Goal: Task Accomplishment & Management: Manage account settings

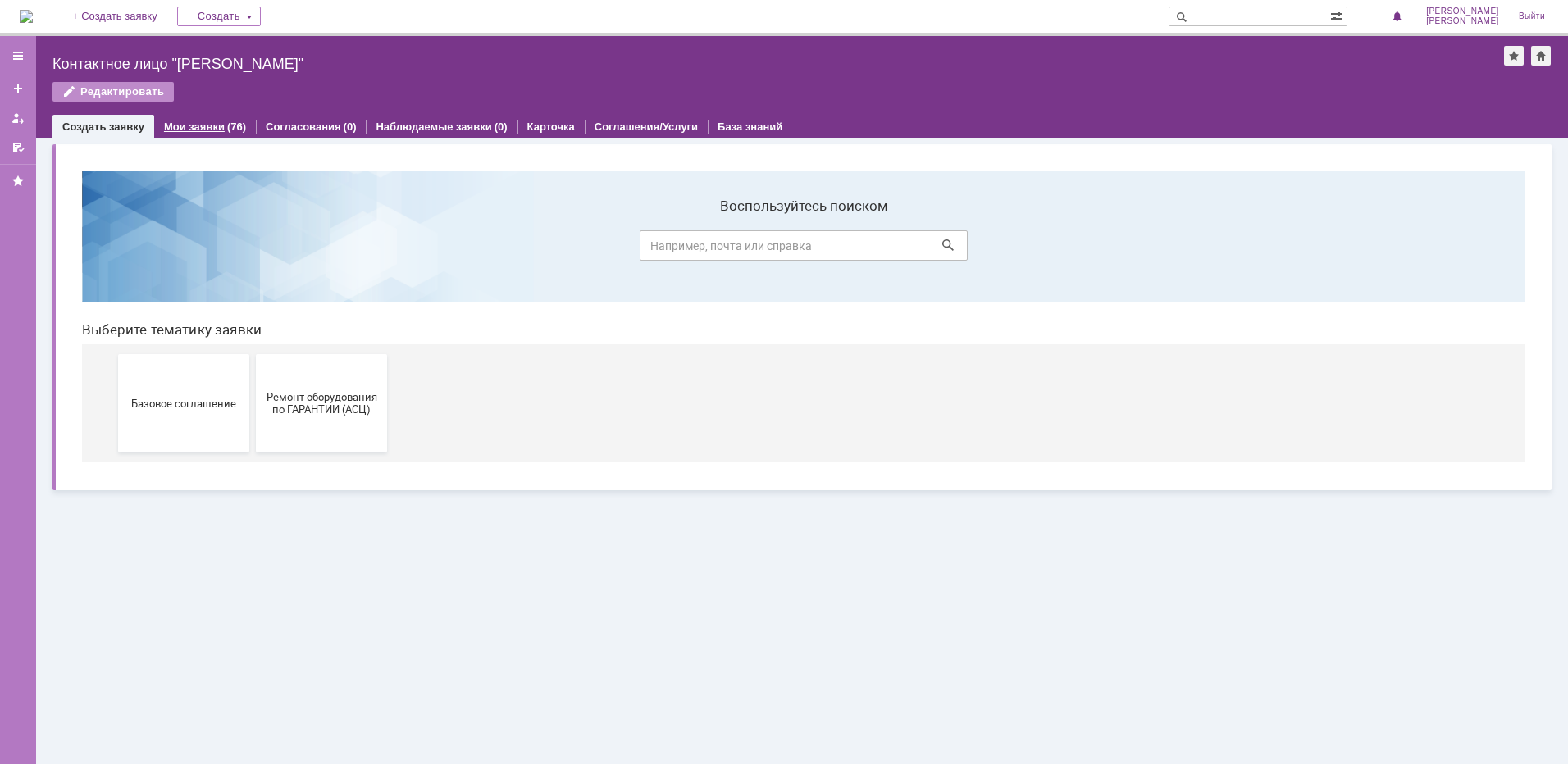
click at [210, 123] on link "Мои заявки" at bounding box center [195, 127] width 60 height 12
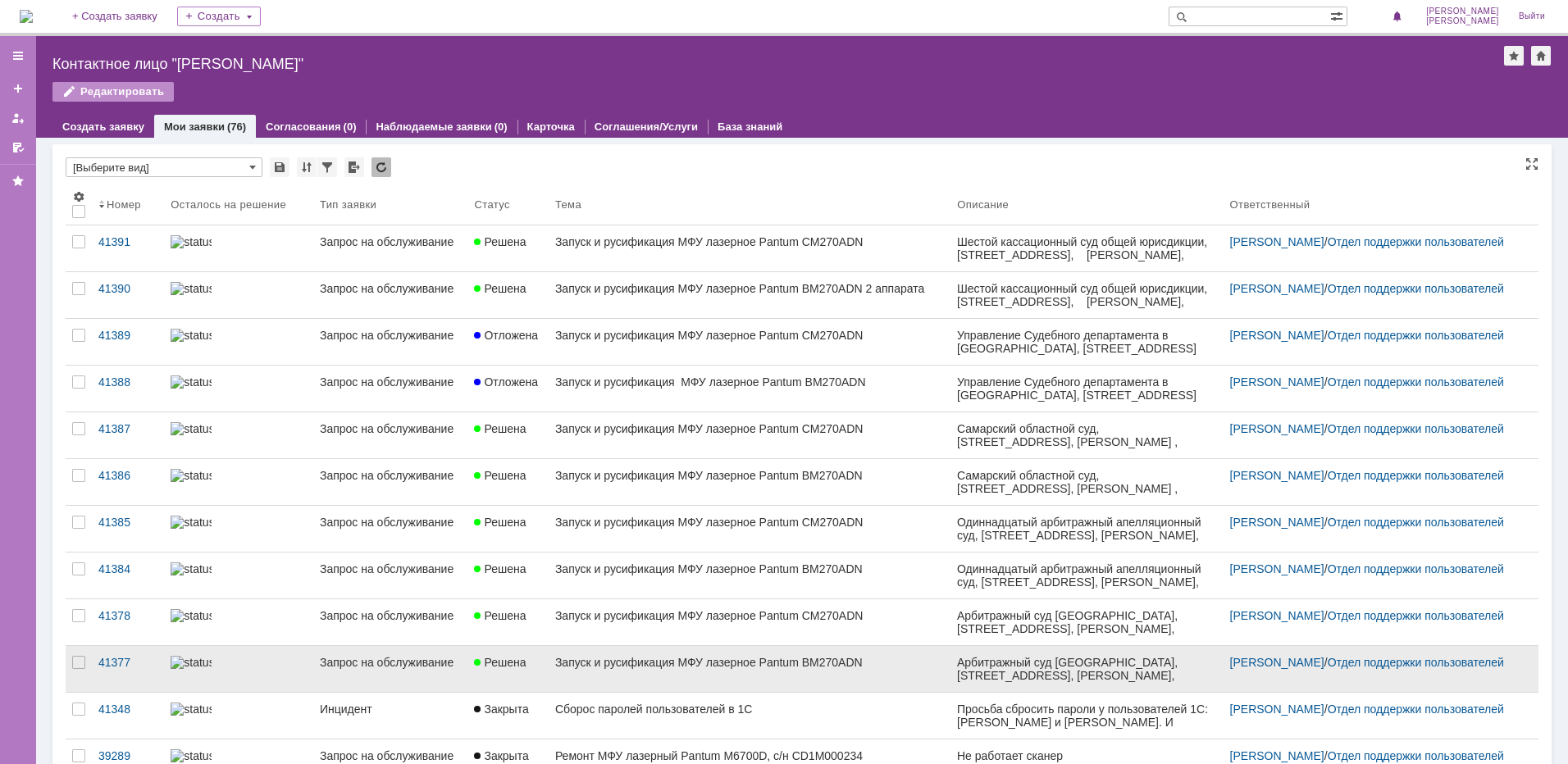
click at [637, 657] on div "Запуск и русификация МФУ лазерное Pantum BM270ADN" at bounding box center [749, 662] width 388 height 13
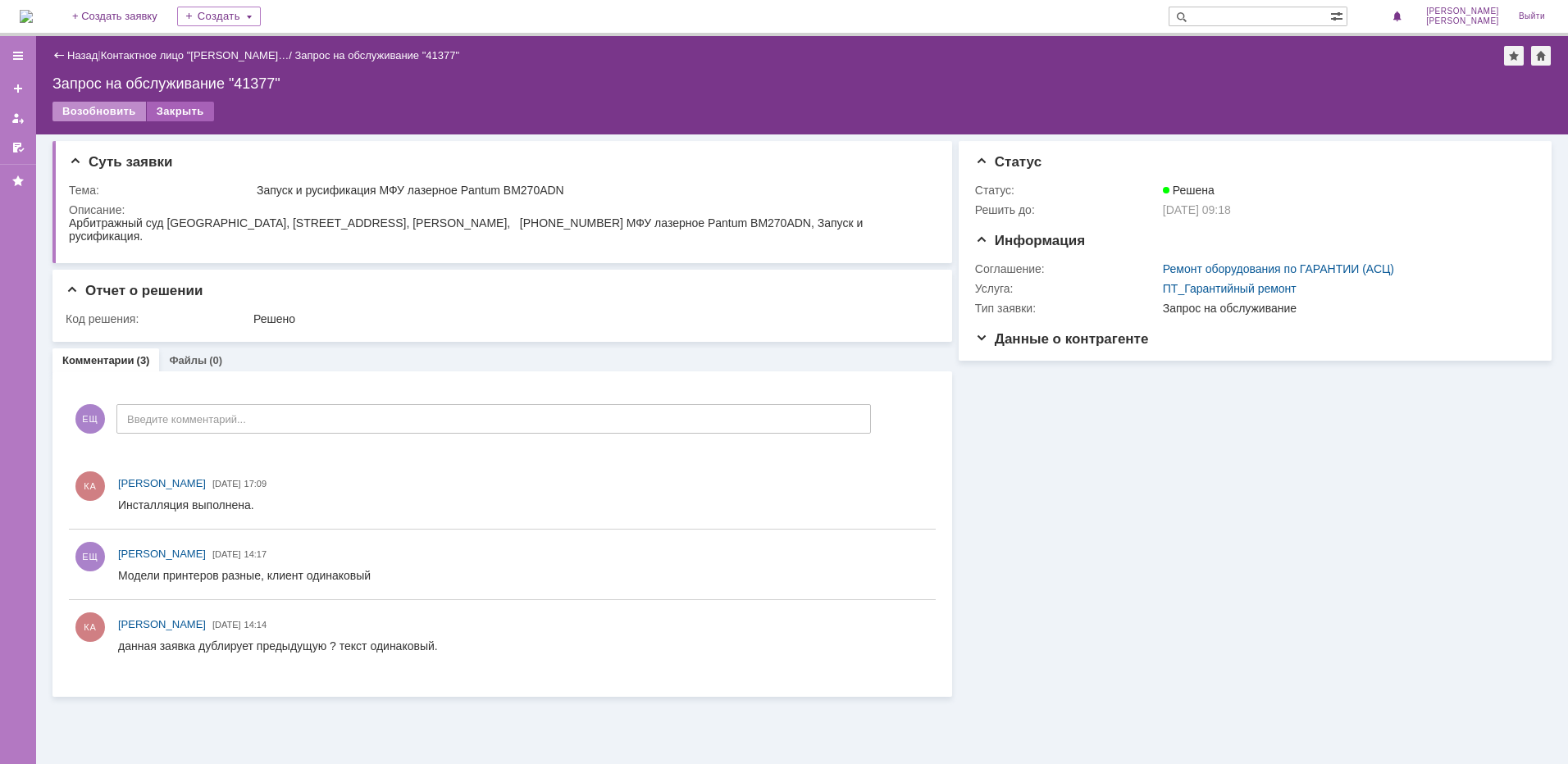
click at [171, 110] on div "Закрыть" at bounding box center [180, 111] width 68 height 20
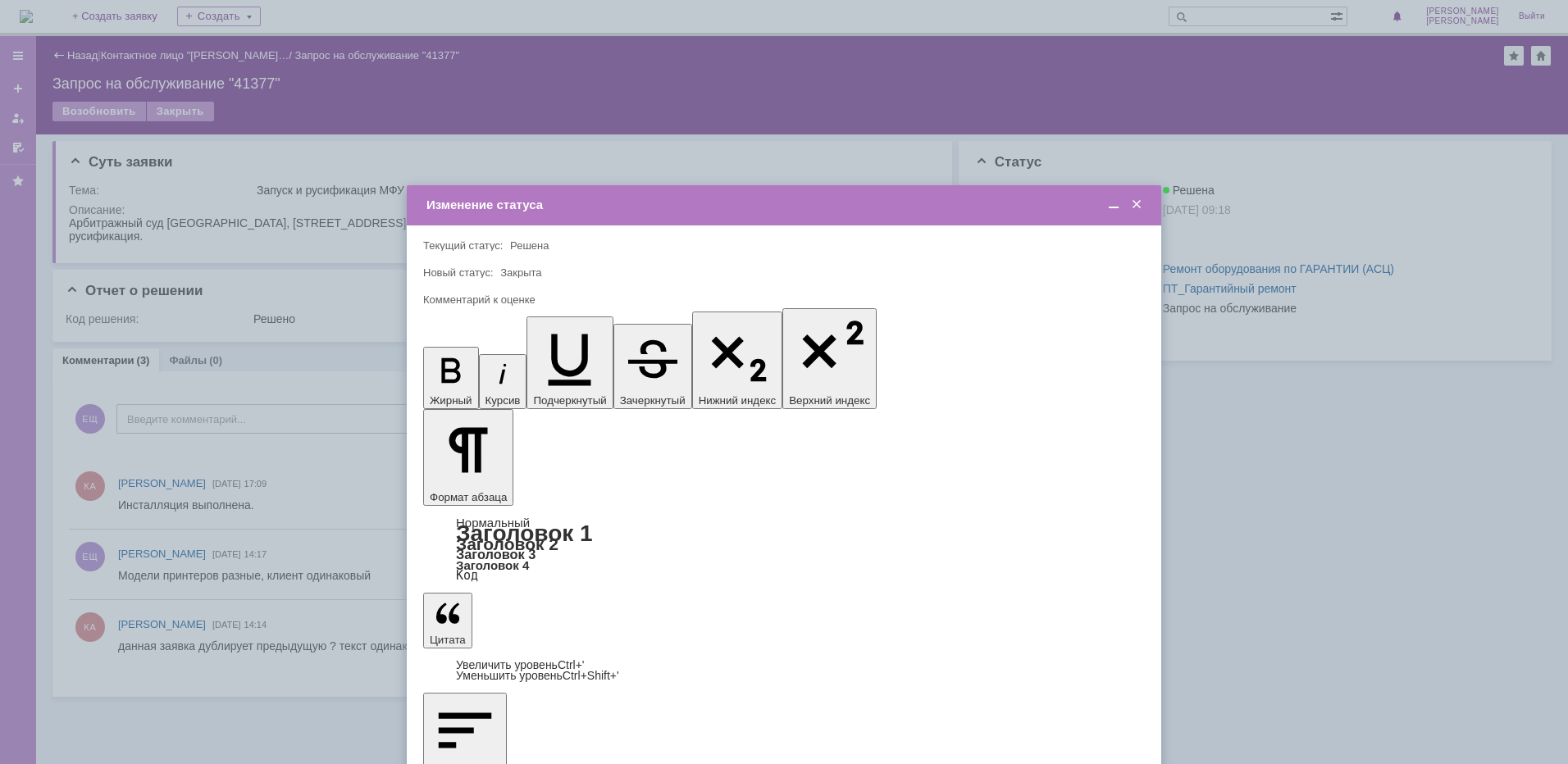
click at [490, 656] on span "5 - Отлично" at bounding box center [784, 660] width 700 height 13
type input "5 - Отлично"
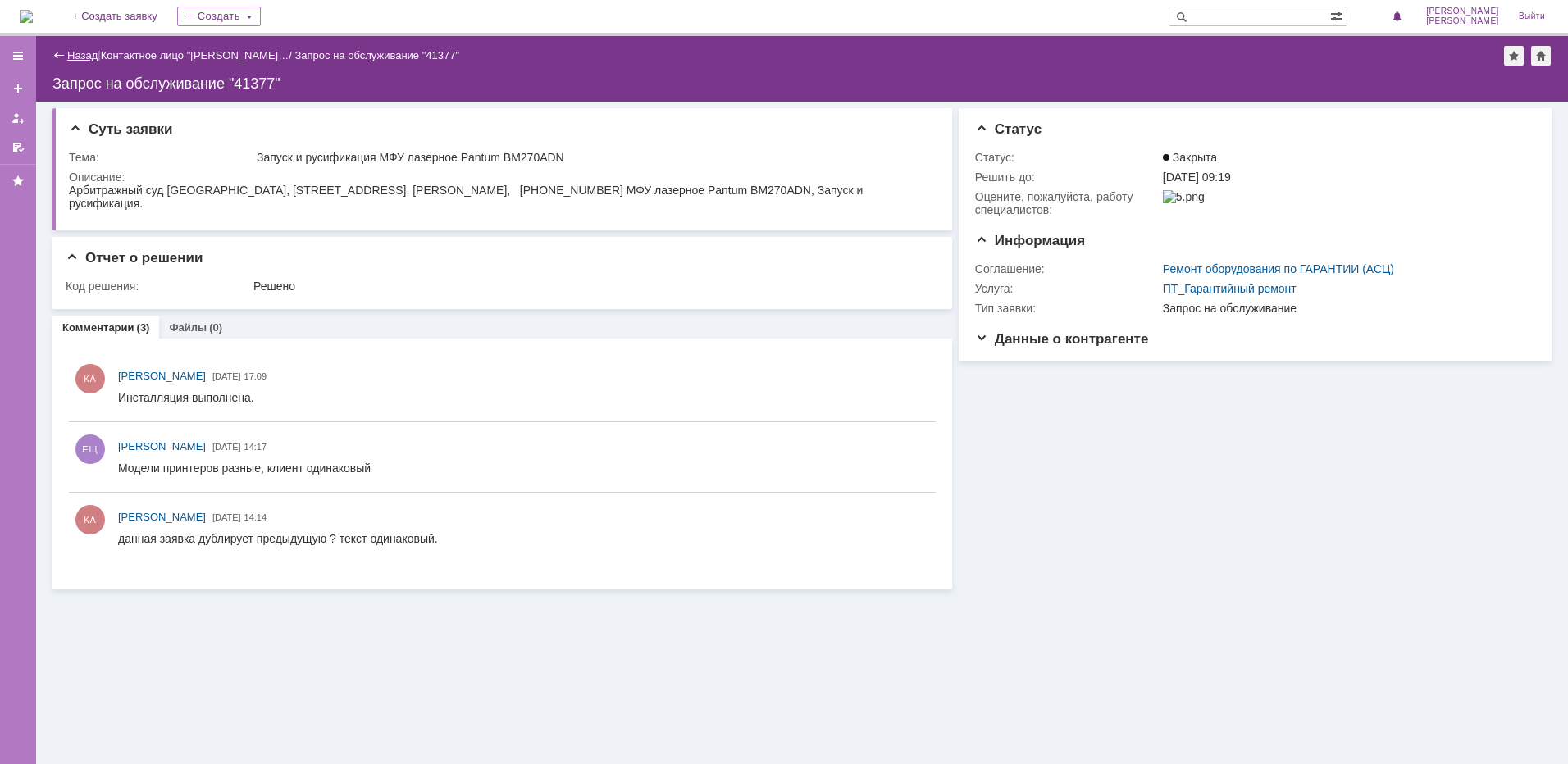
click at [91, 59] on link "Назад" at bounding box center [83, 55] width 30 height 12
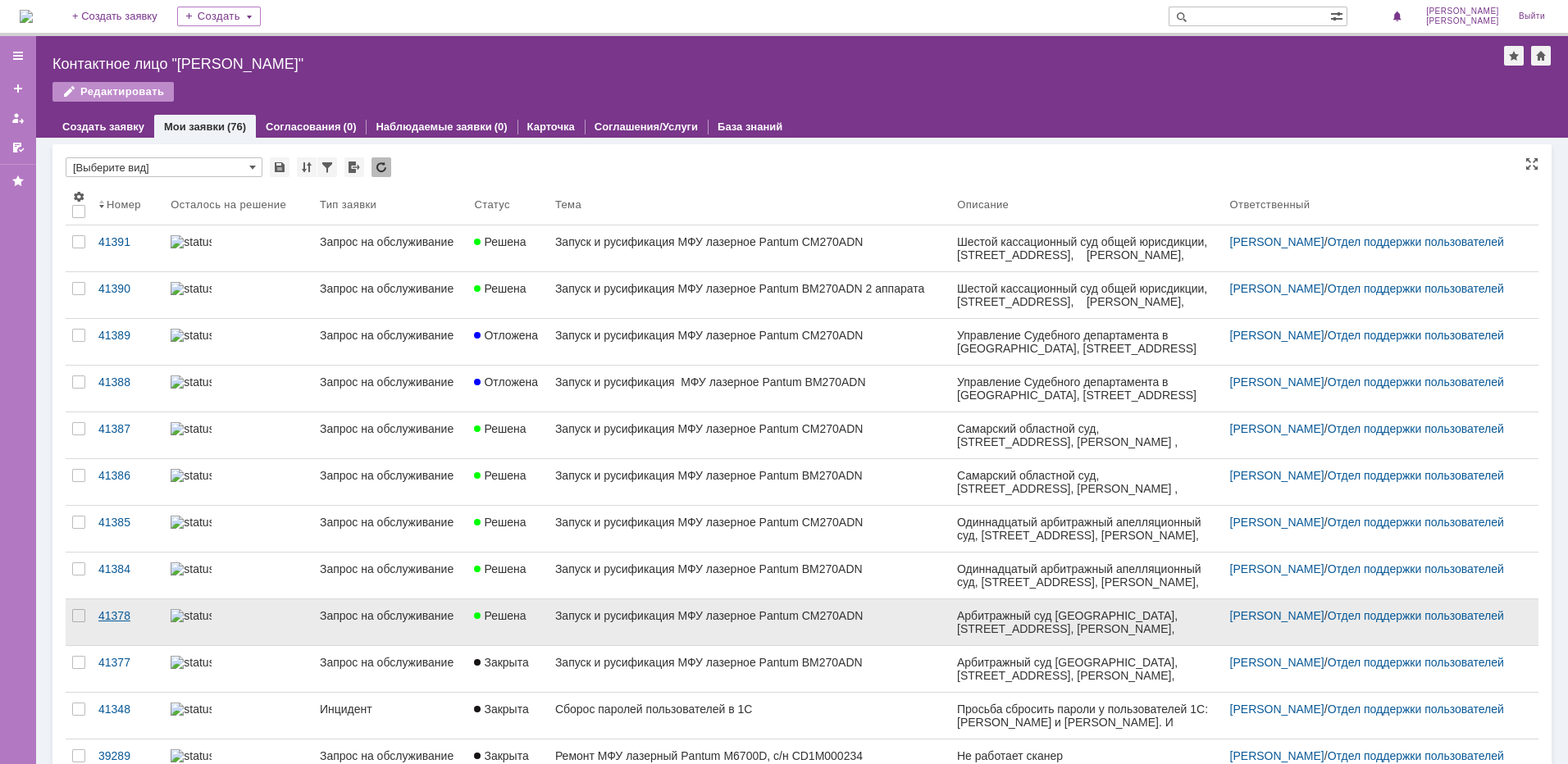
click at [113, 614] on div "41378" at bounding box center [128, 616] width 59 height 13
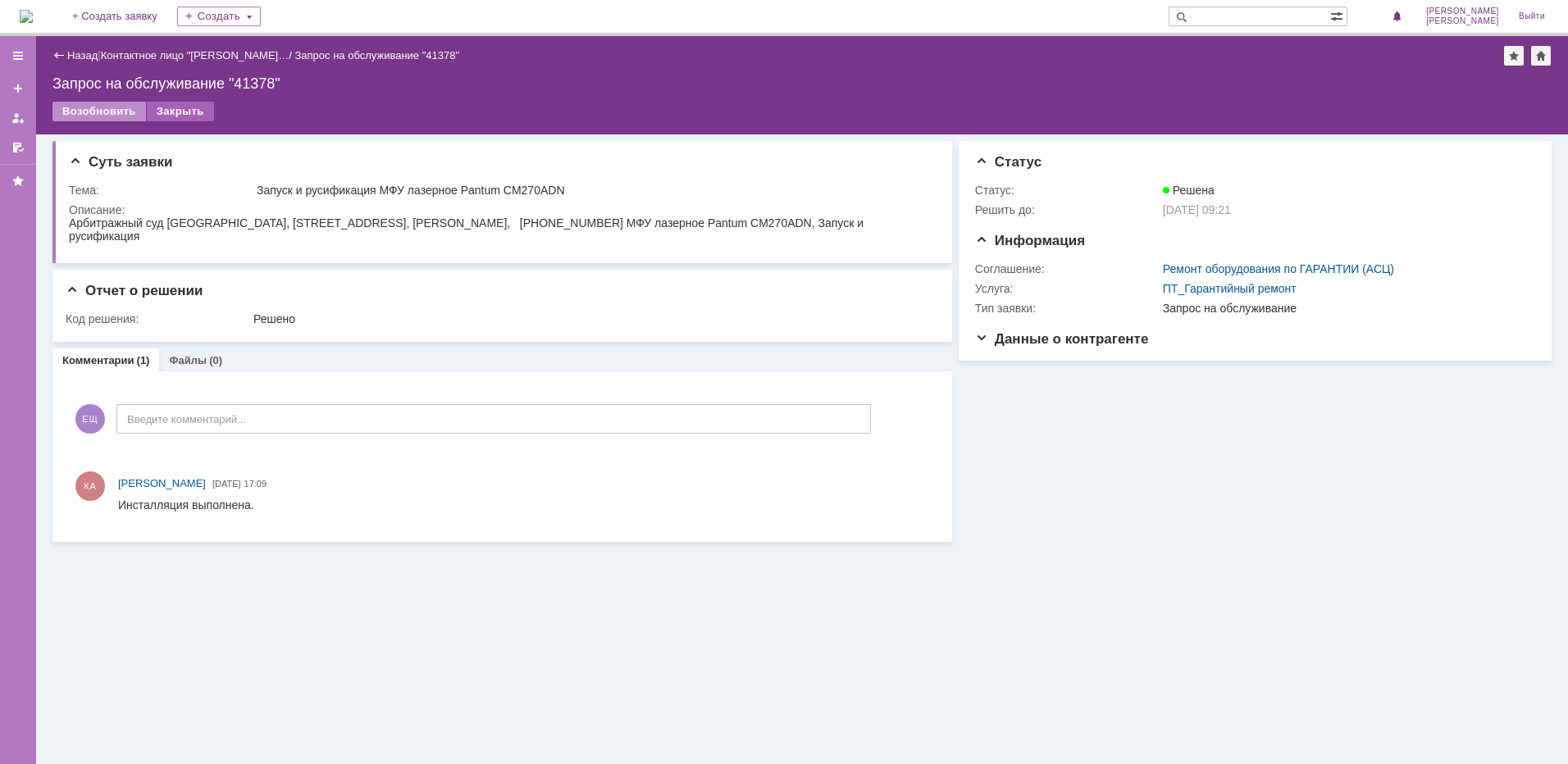
click at [159, 109] on div "Закрыть" at bounding box center [180, 111] width 68 height 20
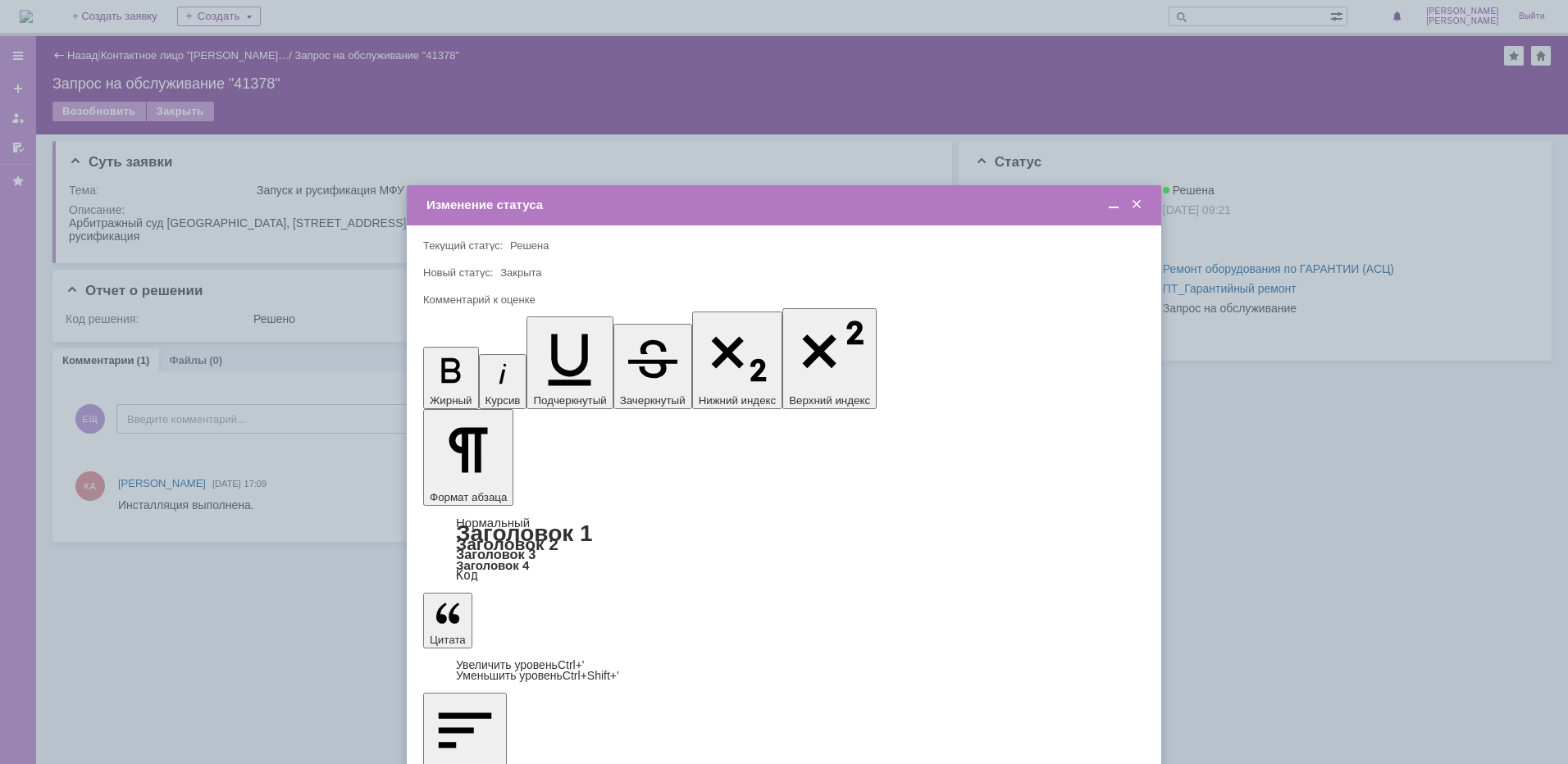
click at [457, 661] on span "5 - Отлично" at bounding box center [784, 660] width 700 height 13
type input "5 - Отлично"
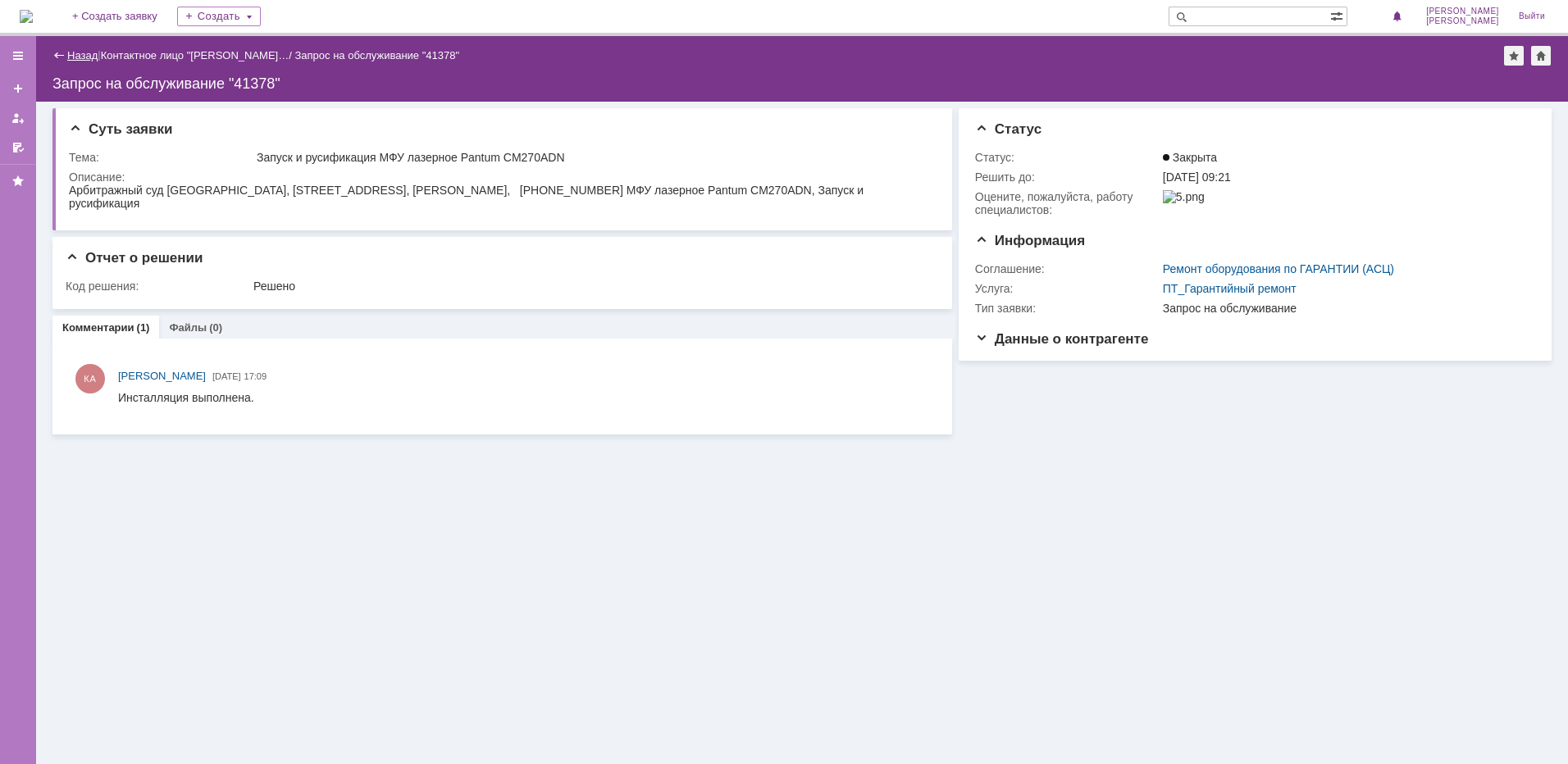
click at [71, 53] on link "Назад" at bounding box center [83, 55] width 30 height 12
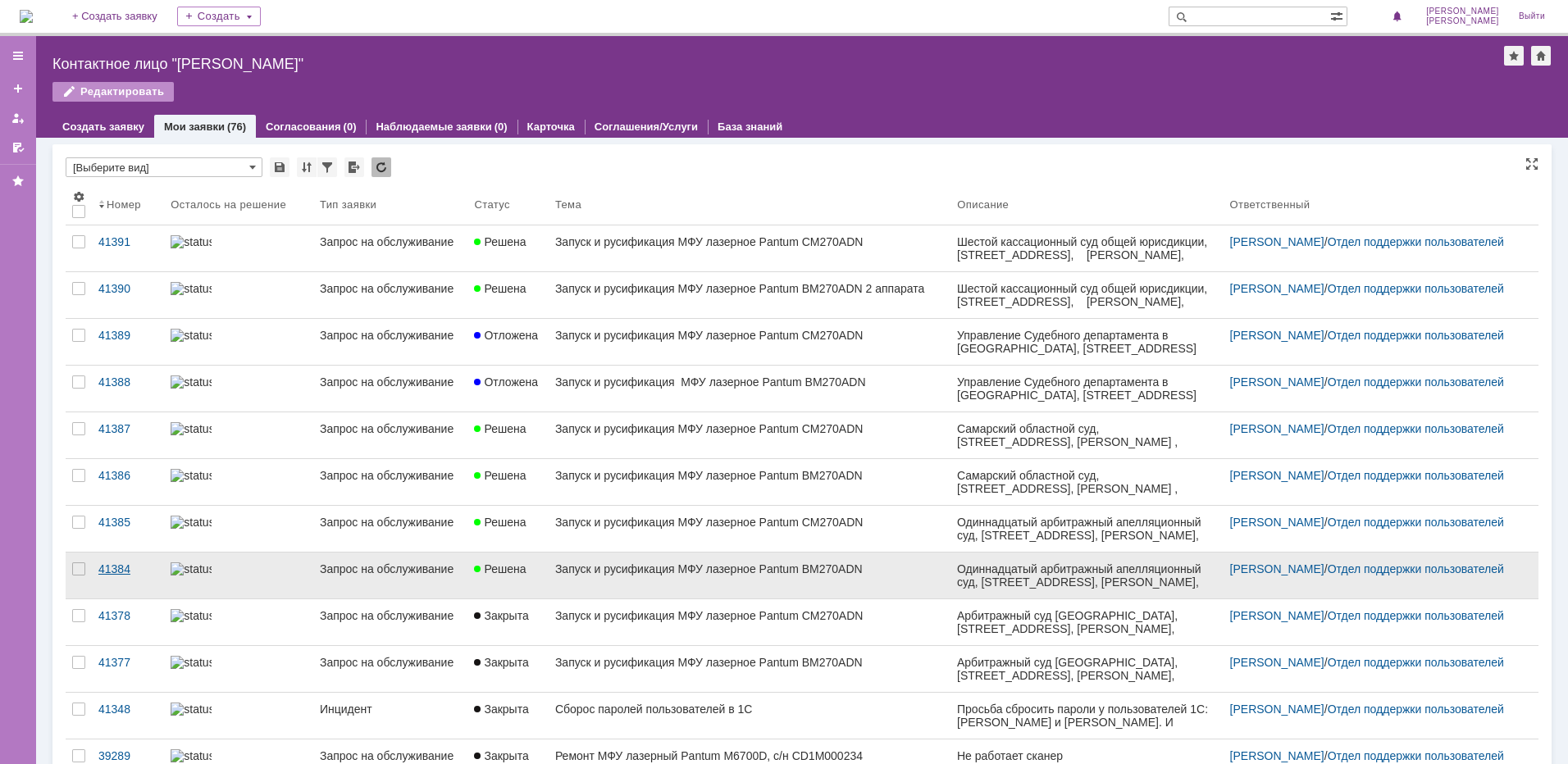
click at [112, 569] on div "41384" at bounding box center [128, 569] width 59 height 13
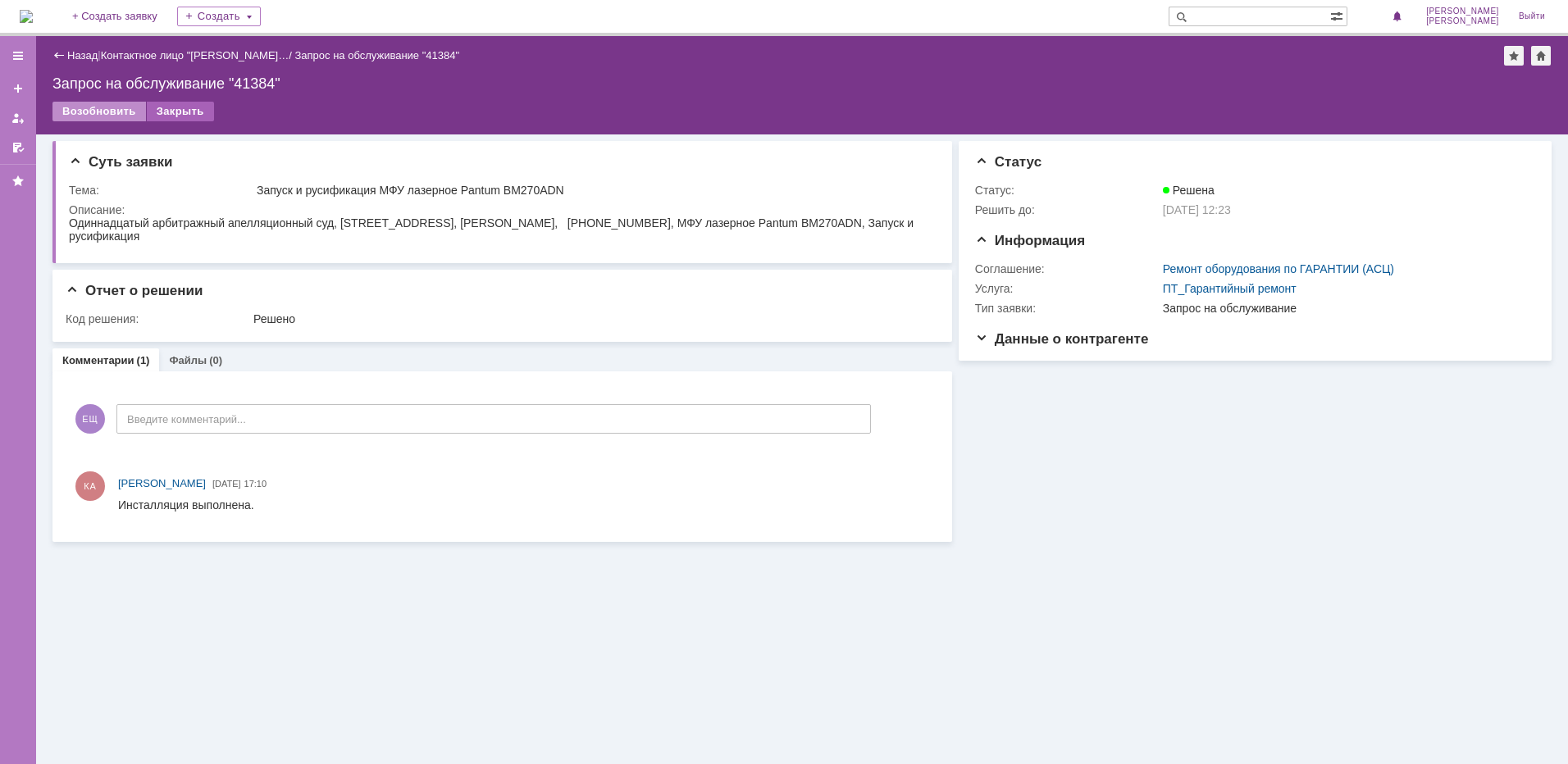
click at [186, 109] on div "Закрыть" at bounding box center [180, 111] width 68 height 20
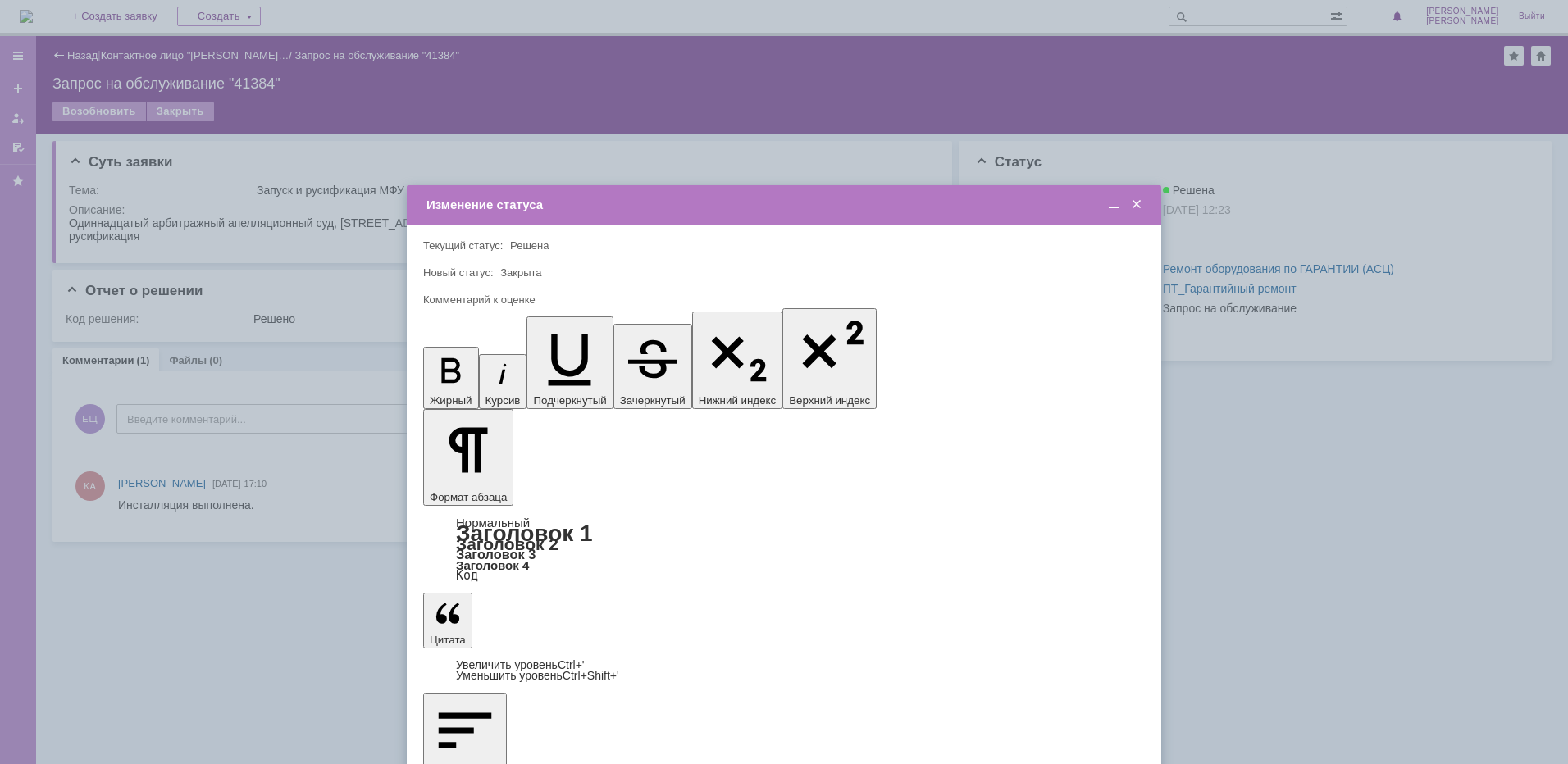
click at [469, 656] on span "5 - Отлично" at bounding box center [784, 660] width 700 height 13
type input "5 - Отлично"
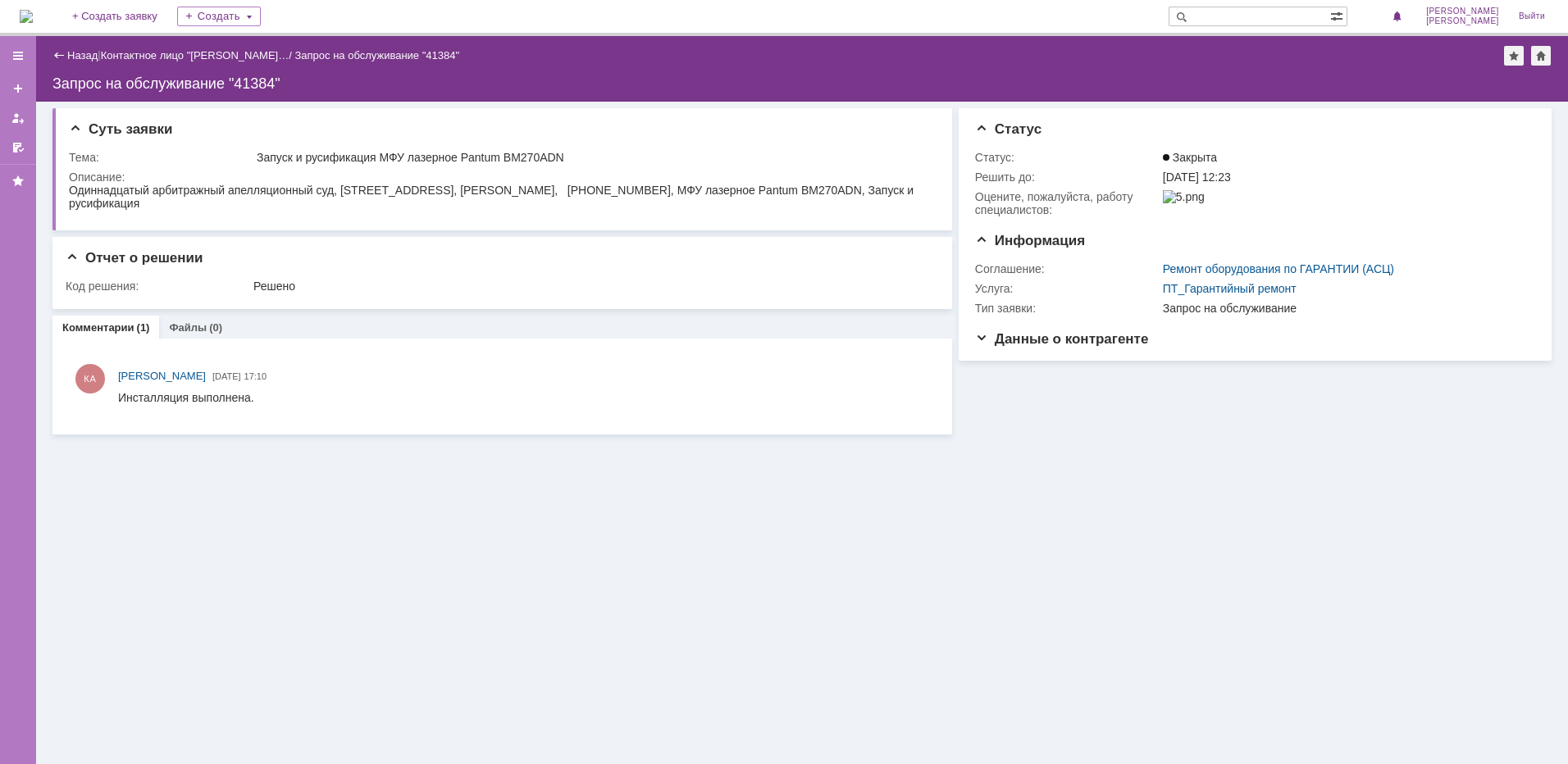
click at [63, 53] on div "Назад" at bounding box center [75, 55] width 45 height 12
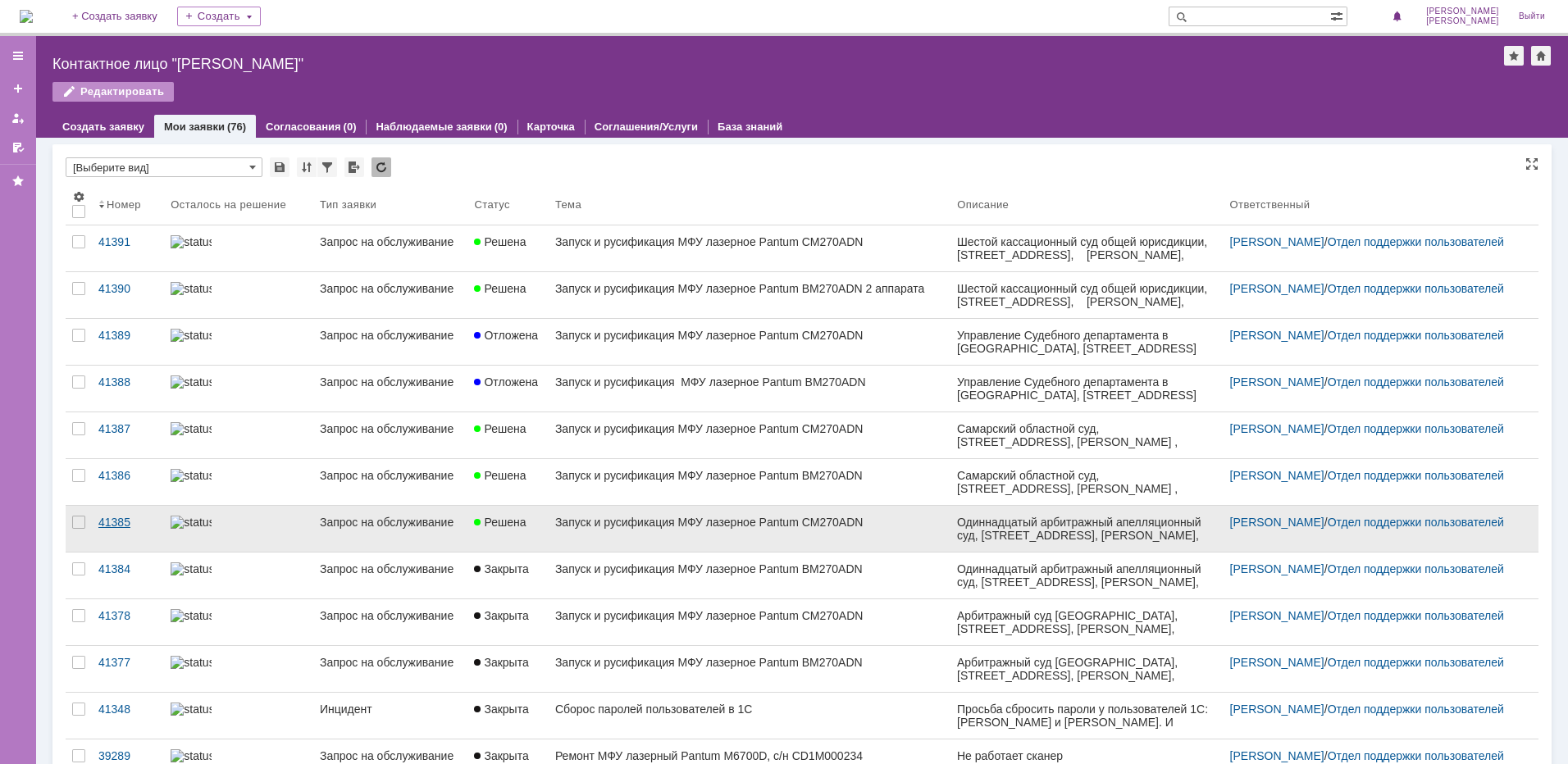
click at [122, 521] on div "41385" at bounding box center [128, 522] width 59 height 13
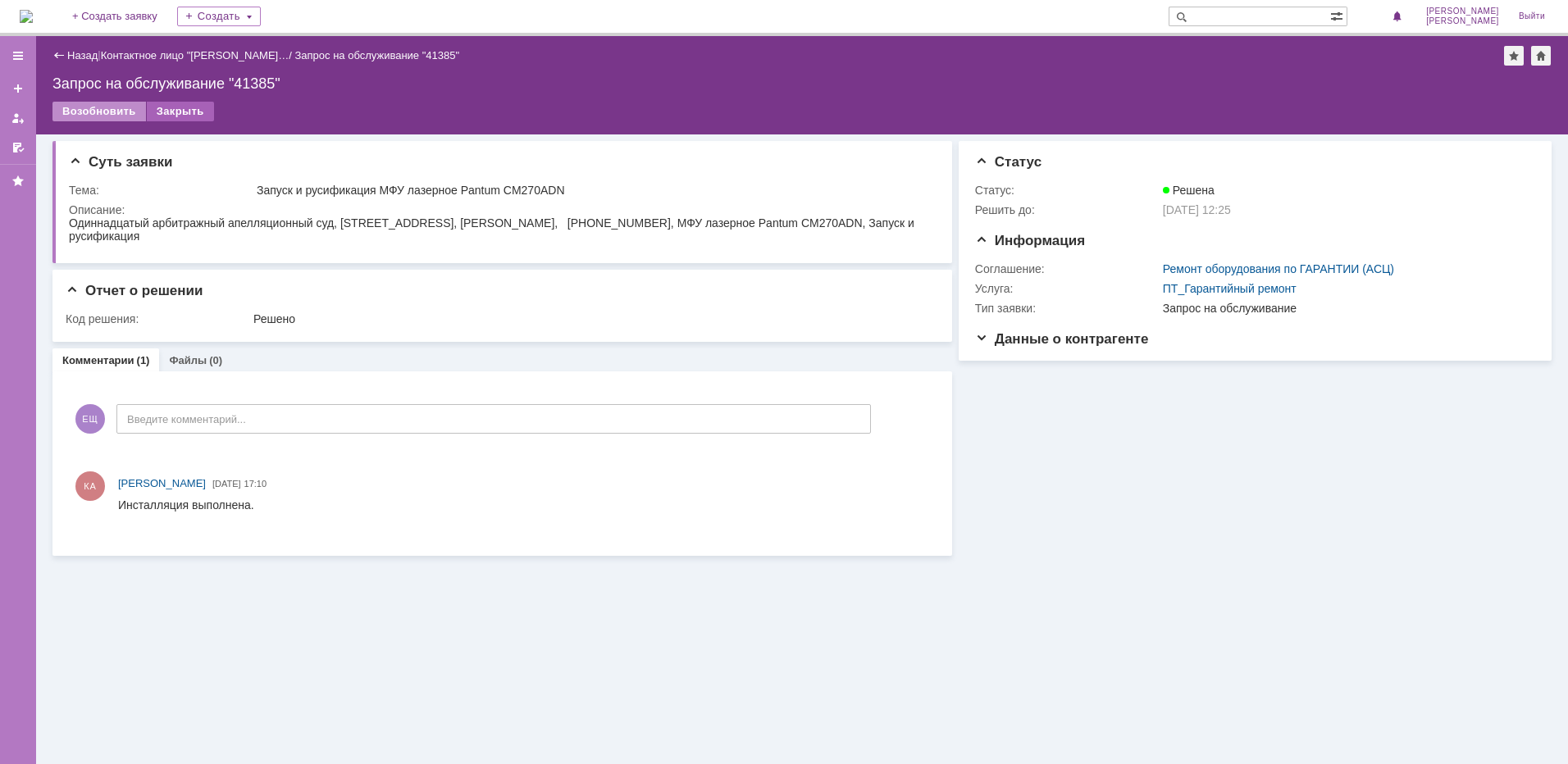
click at [155, 112] on div "Закрыть" at bounding box center [180, 111] width 68 height 20
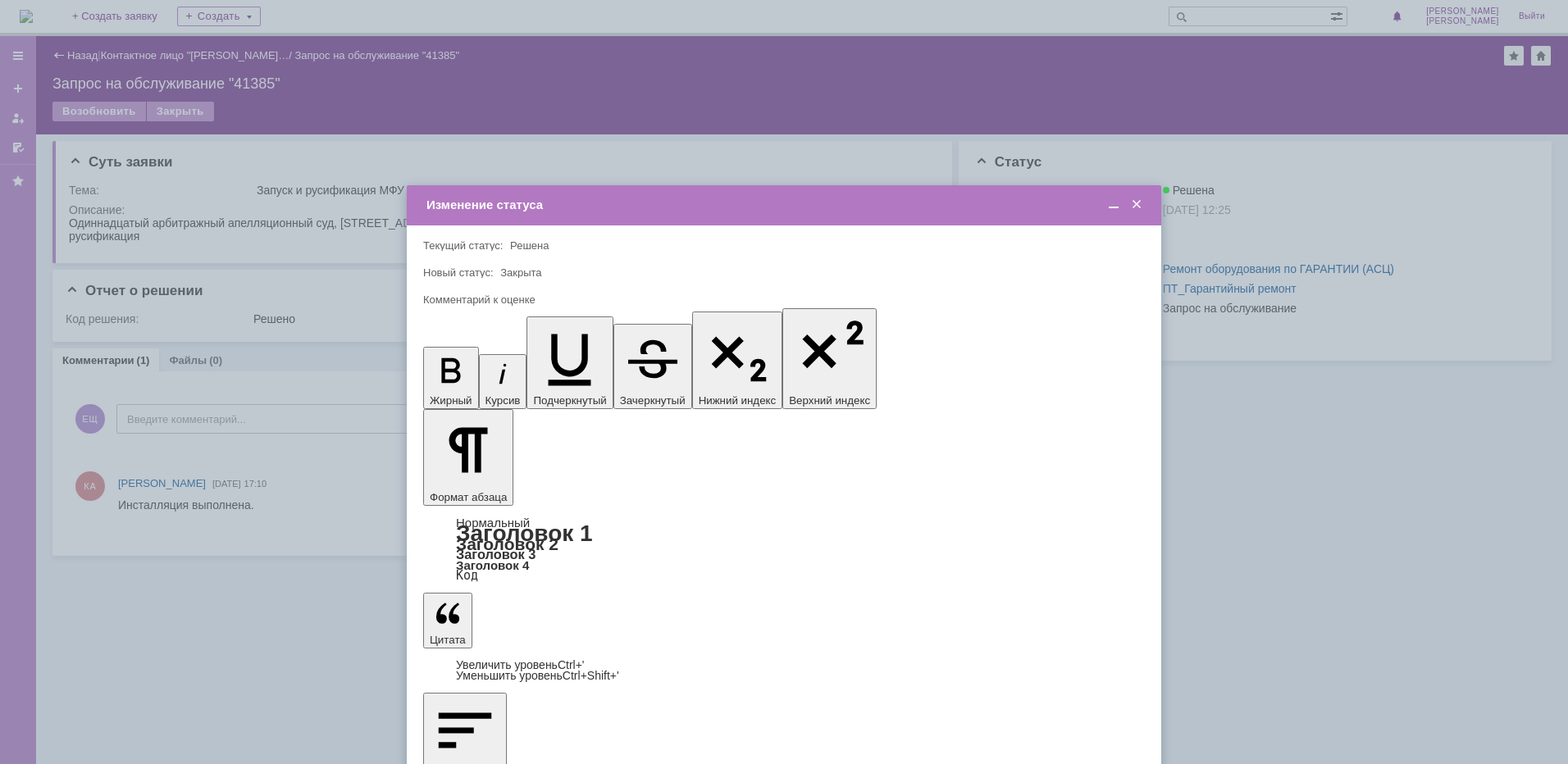
click at [469, 657] on span "5 - Отлично" at bounding box center [784, 660] width 700 height 13
type input "5 - Отлично"
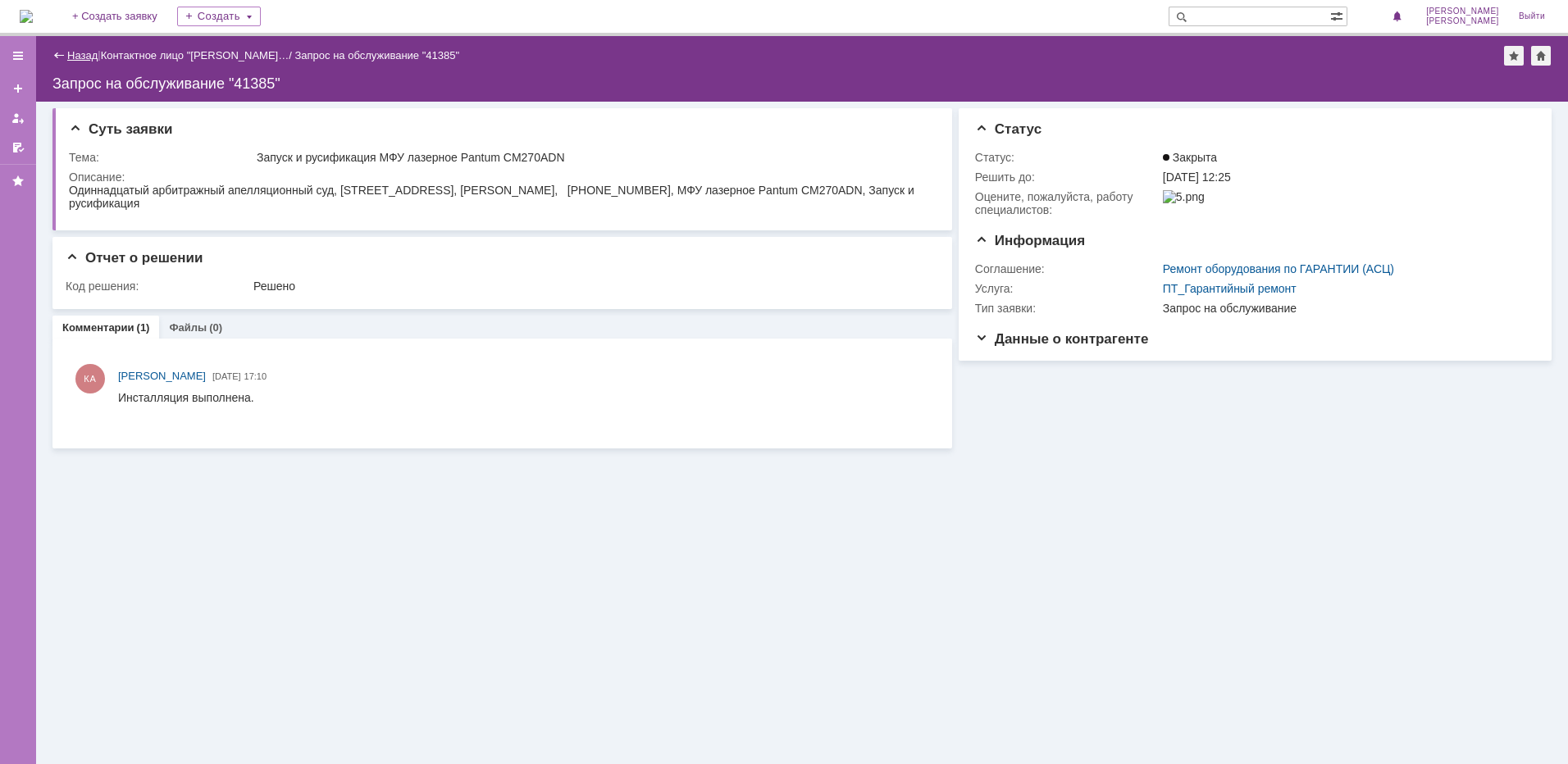
click at [90, 57] on link "Назад" at bounding box center [83, 55] width 30 height 12
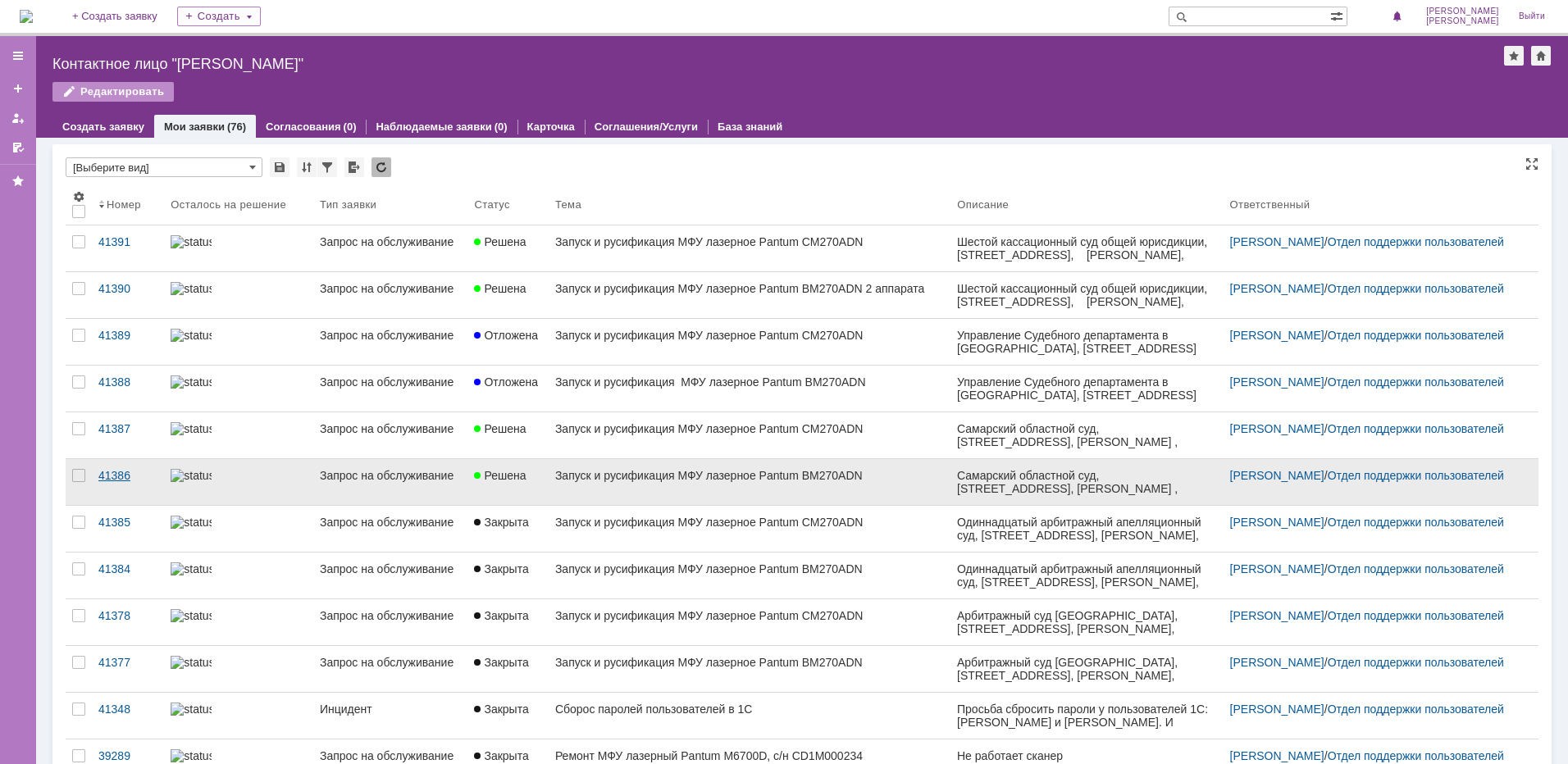
click at [102, 476] on div "41386" at bounding box center [128, 475] width 59 height 13
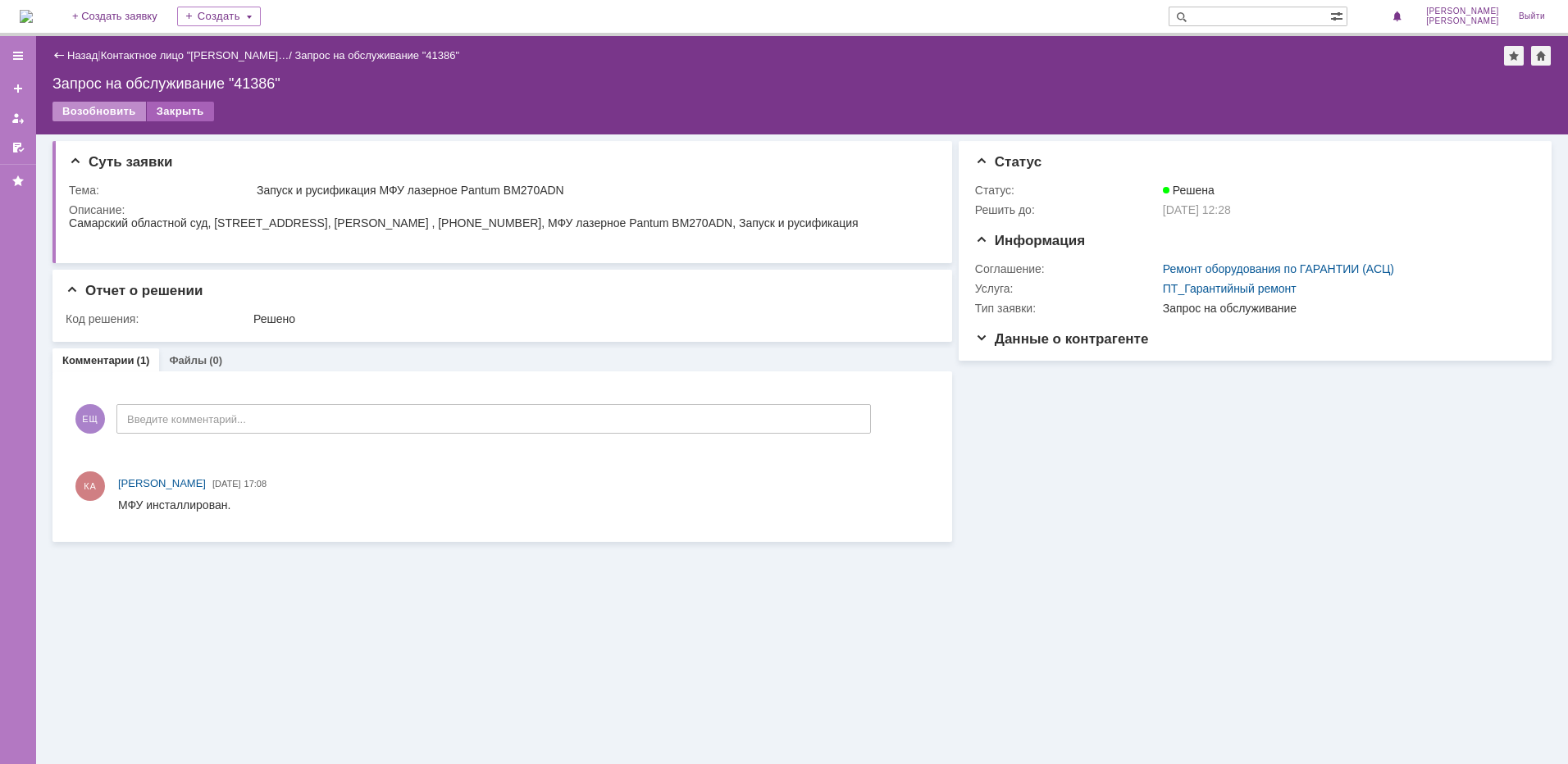
click at [171, 103] on div "Закрыть" at bounding box center [180, 111] width 68 height 20
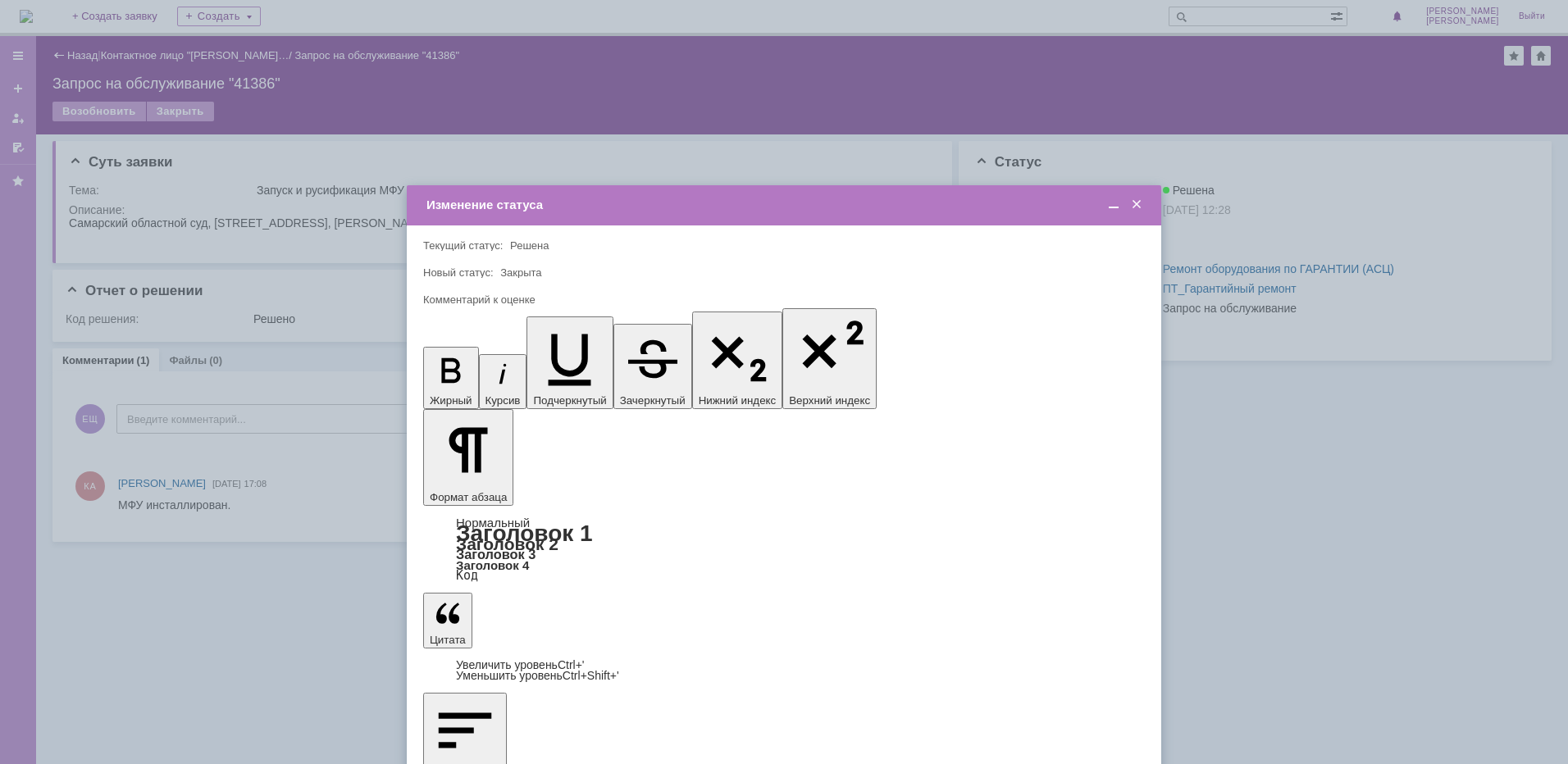
click at [495, 654] on span "5 - Отлично" at bounding box center [784, 660] width 700 height 13
type input "5 - Отлично"
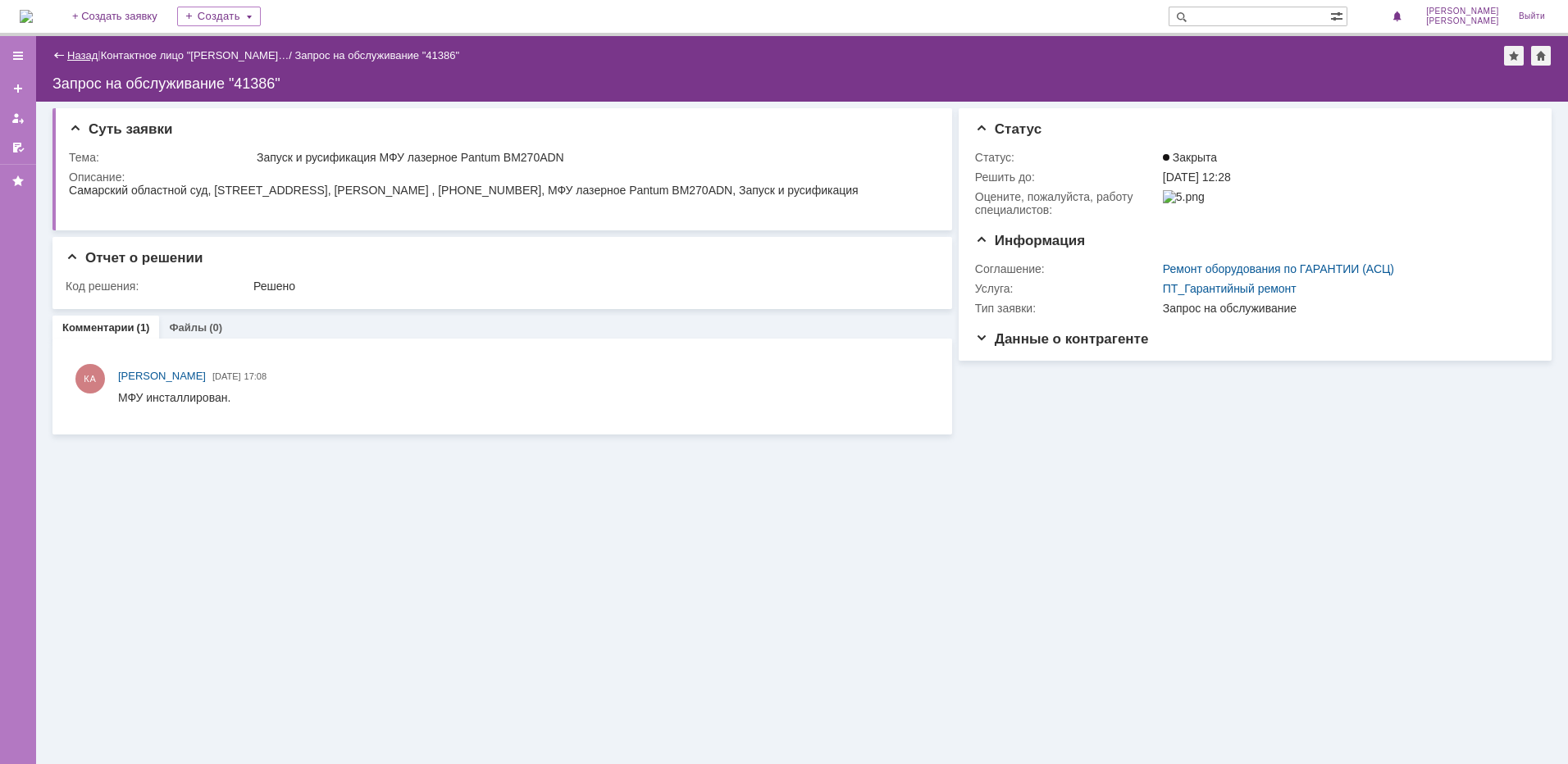
click at [91, 57] on link "Назад" at bounding box center [83, 55] width 30 height 12
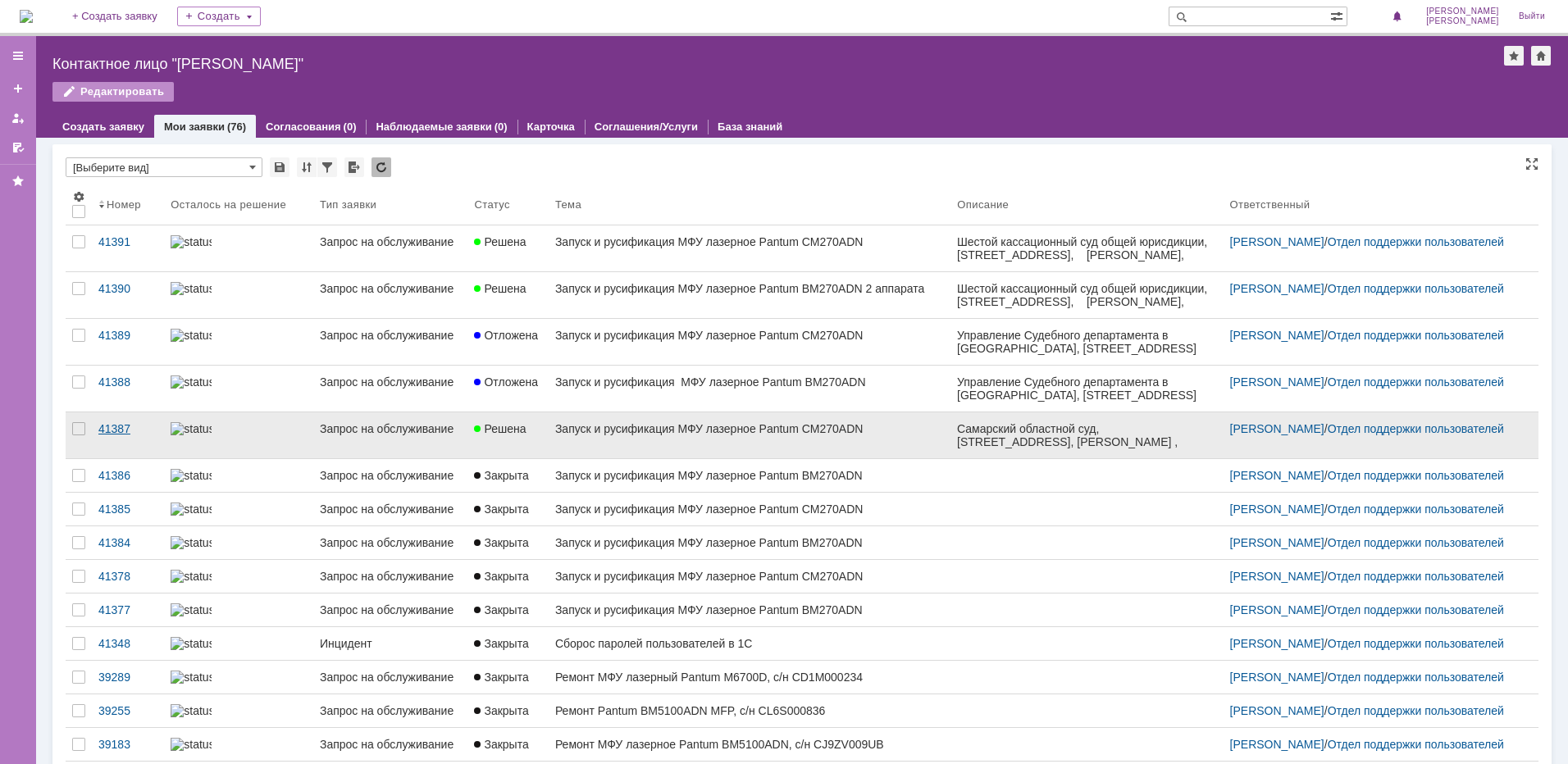
click at [115, 429] on div "41387" at bounding box center [128, 428] width 59 height 13
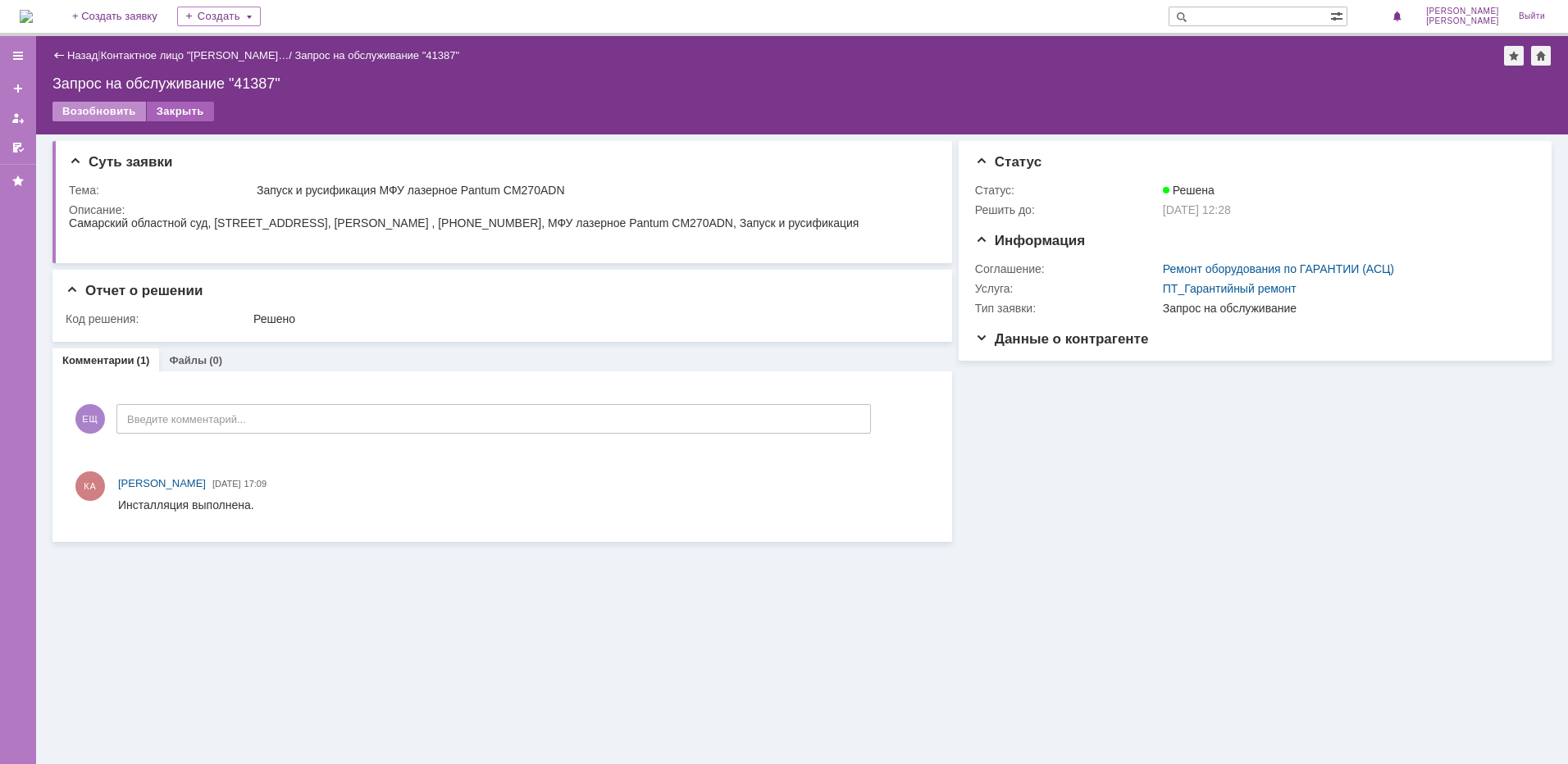
click at [172, 111] on div "Закрыть" at bounding box center [180, 111] width 68 height 20
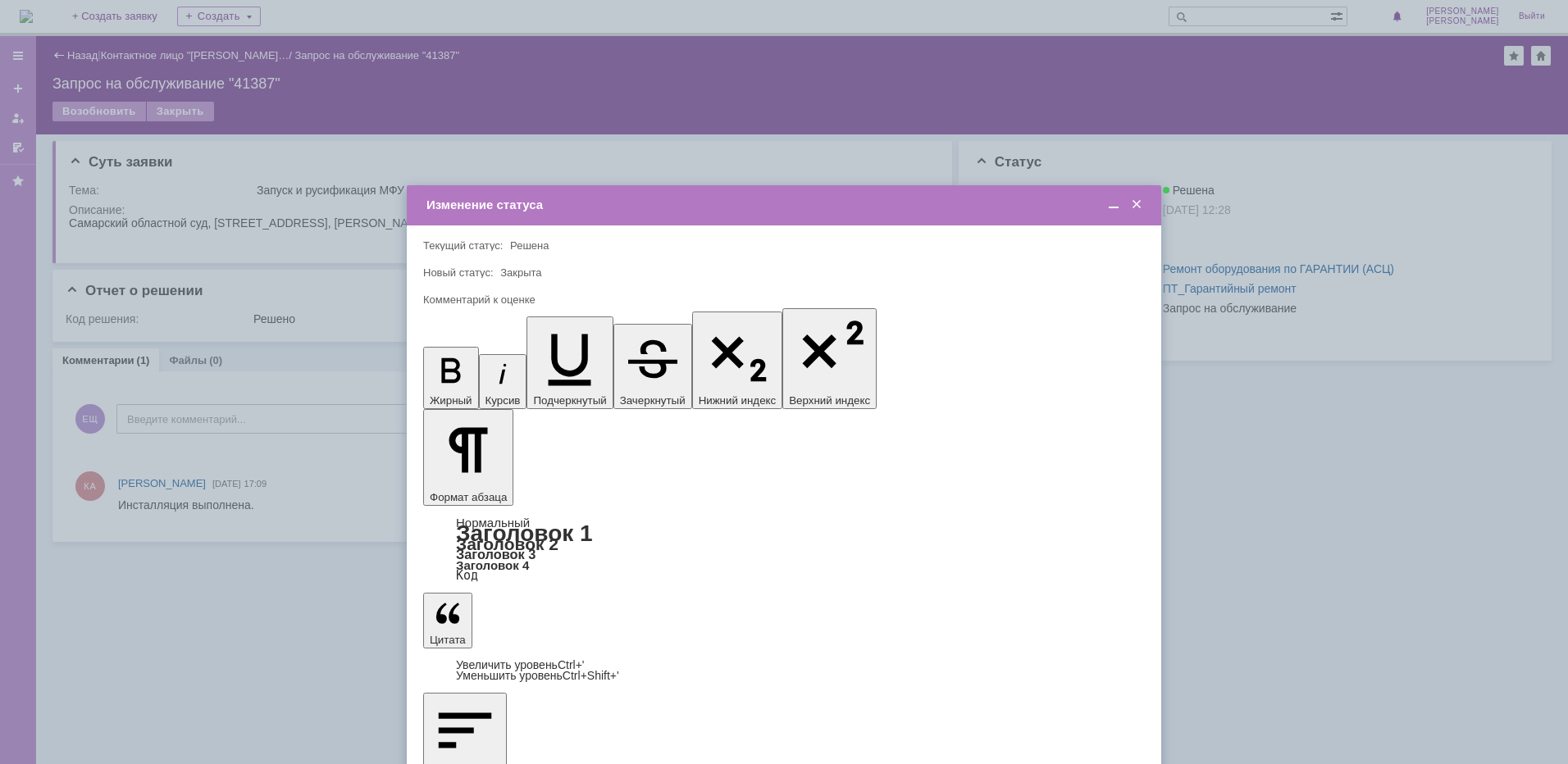
click at [476, 657] on span "5 - Отлично" at bounding box center [784, 660] width 700 height 13
type input "5 - Отлично"
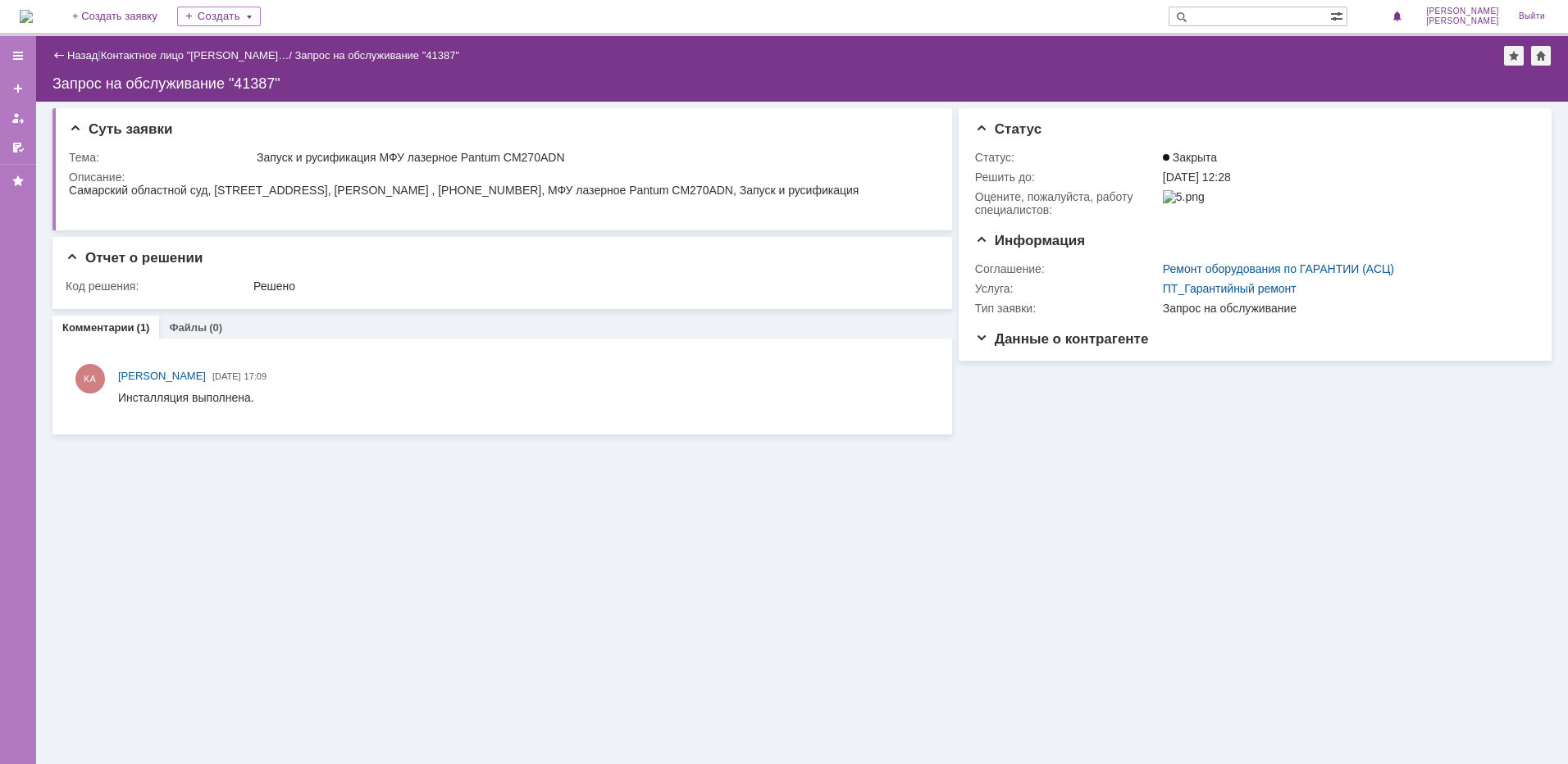
click at [67, 52] on div "Назад" at bounding box center [75, 55] width 45 height 12
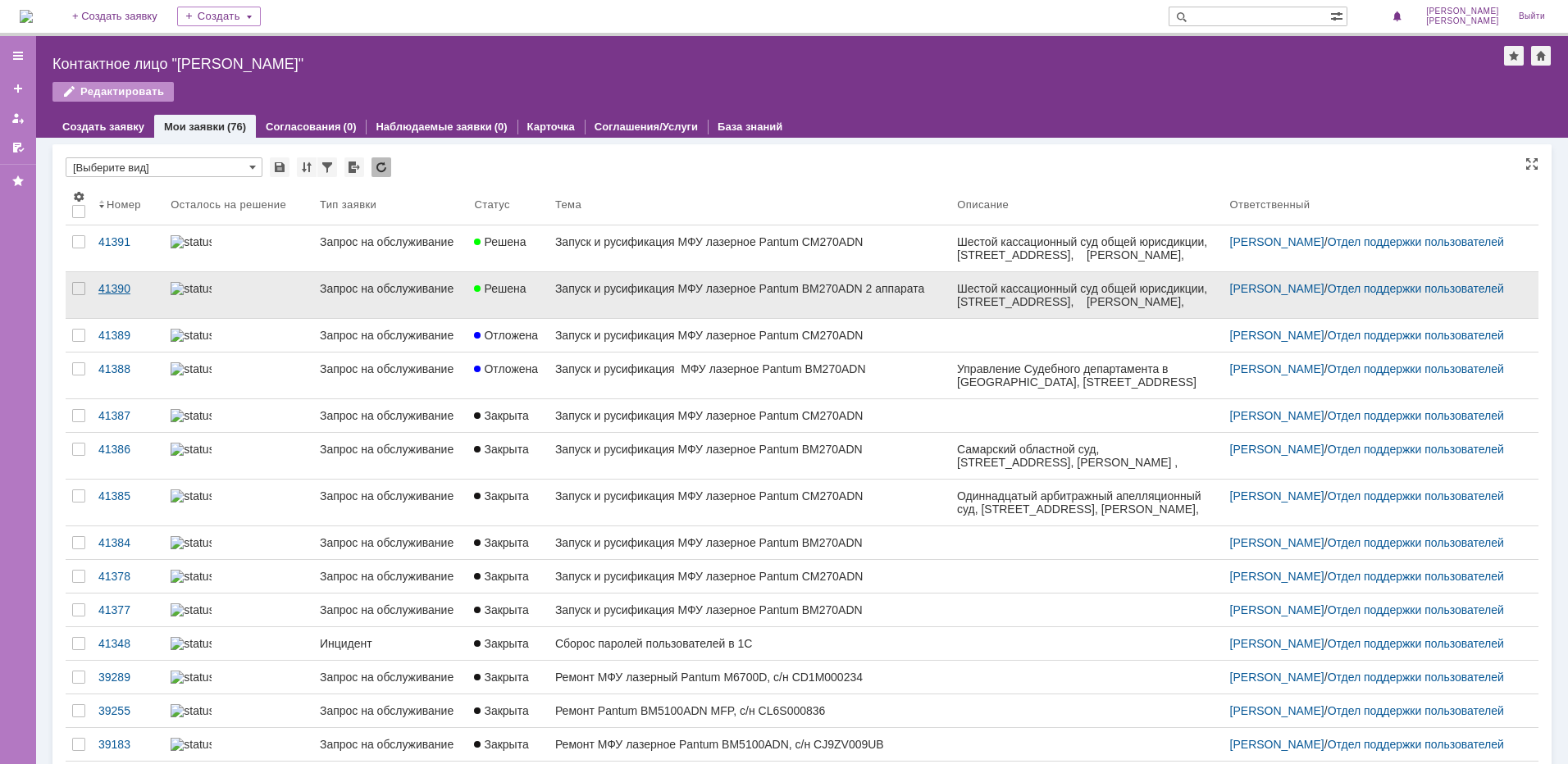
click at [99, 287] on div "41390" at bounding box center [128, 288] width 59 height 13
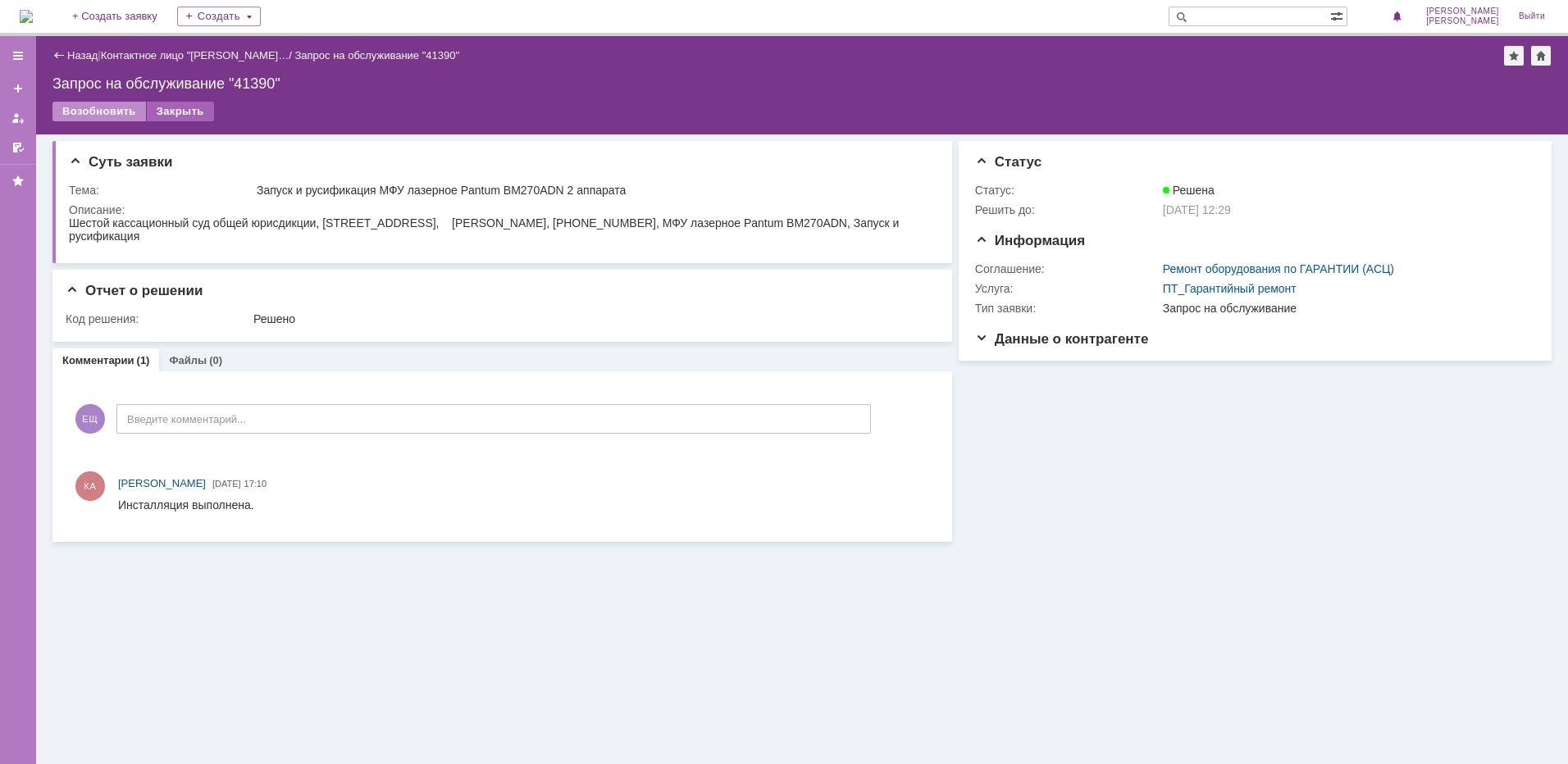
click at [194, 108] on div "Закрыть" at bounding box center [180, 111] width 68 height 20
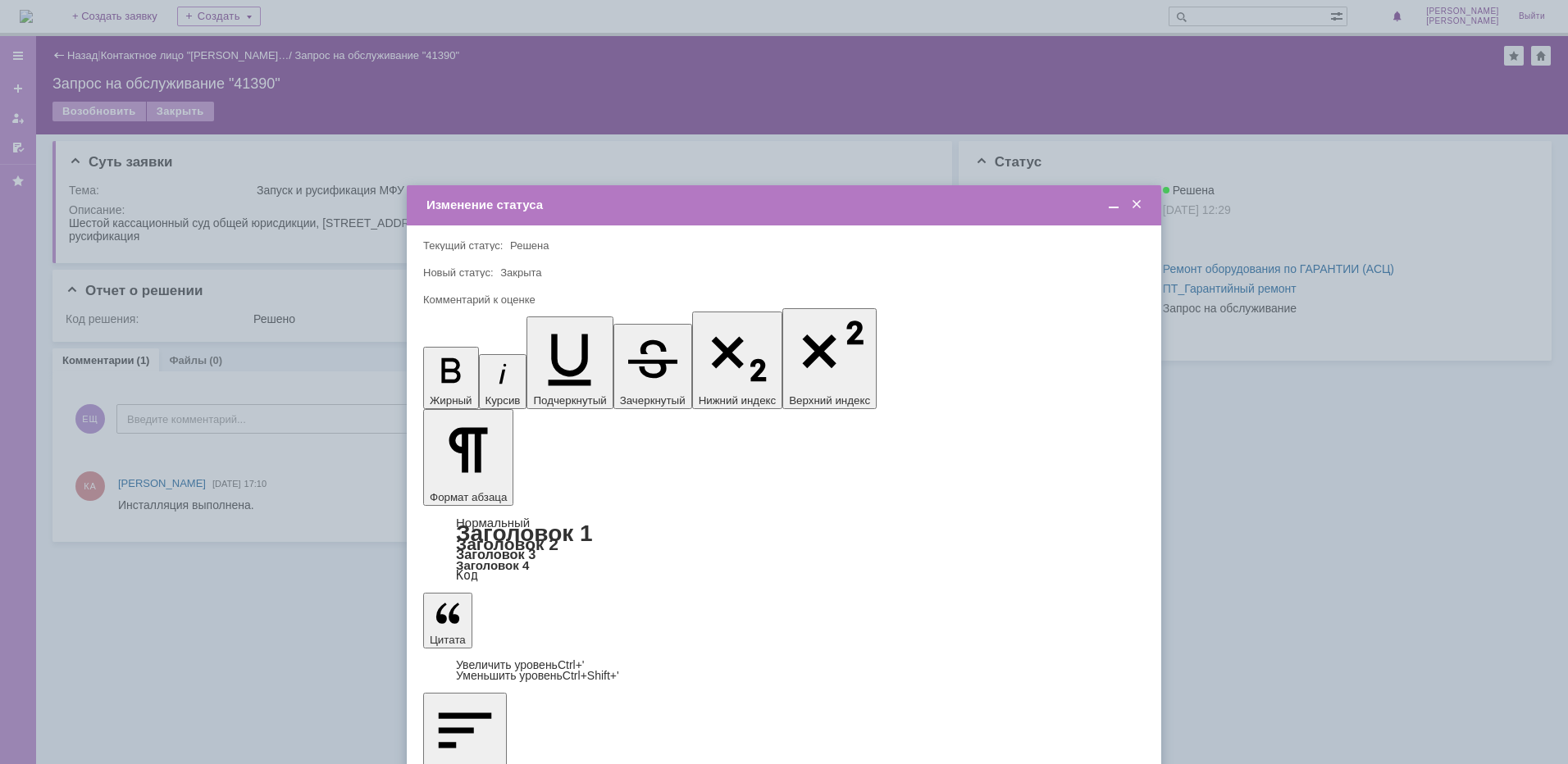
click at [473, 650] on div "5 - Отлично" at bounding box center [784, 661] width 720 height 27
type input "5 - Отлично"
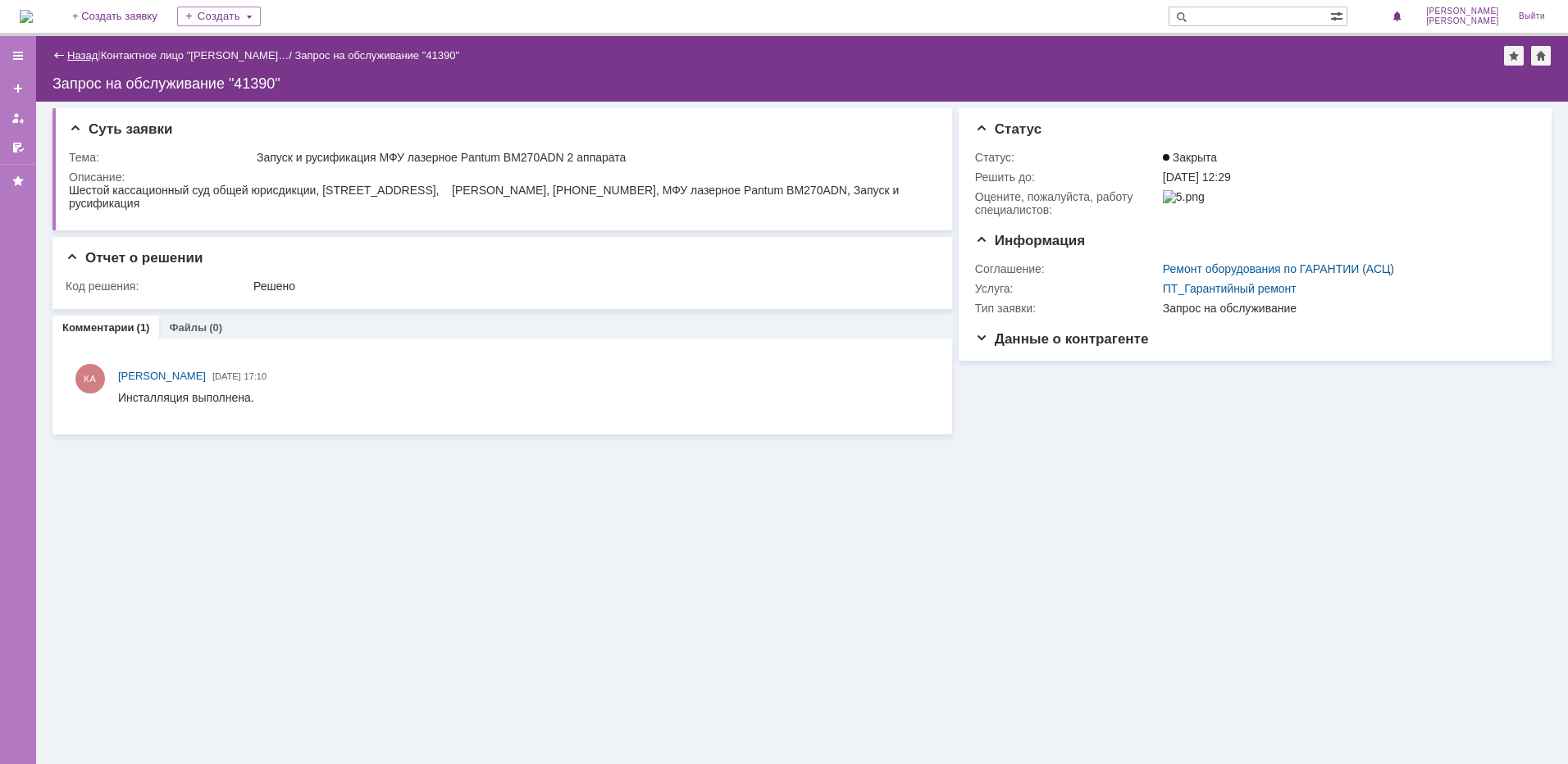
click at [81, 52] on link "Назад" at bounding box center [83, 55] width 30 height 12
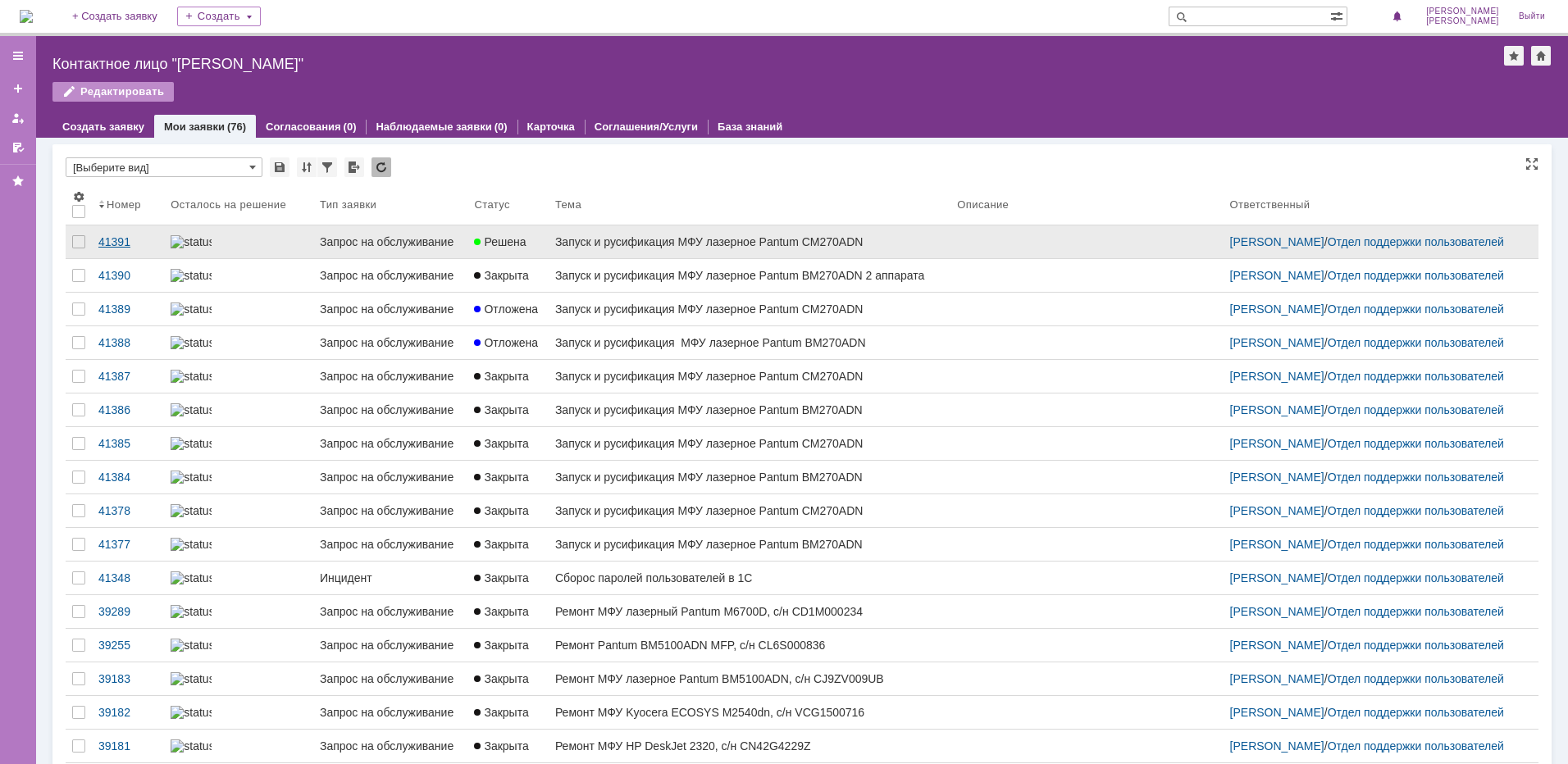
click at [105, 241] on div "41391" at bounding box center [128, 242] width 59 height 13
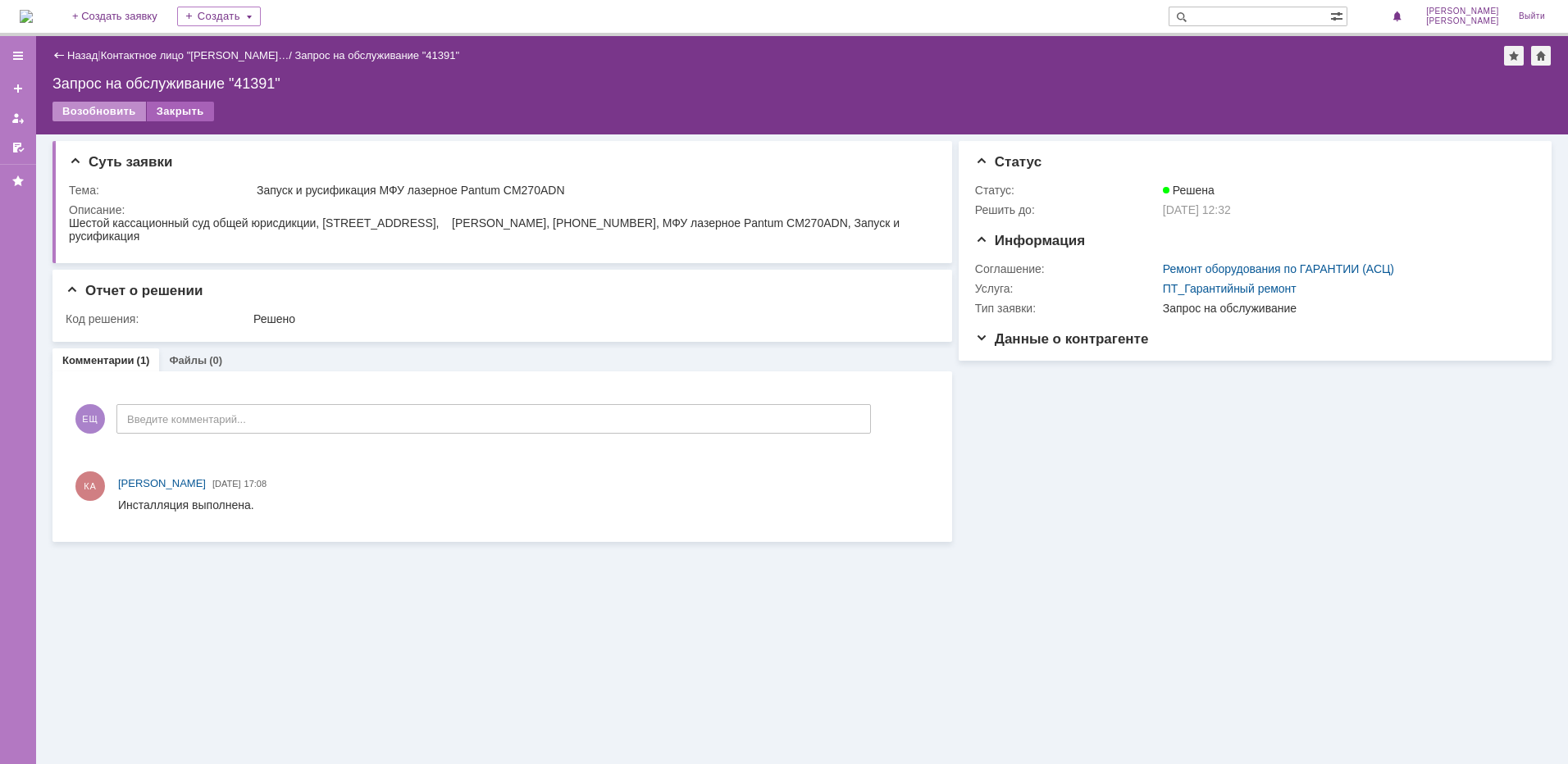
click at [171, 113] on div "Закрыть" at bounding box center [180, 111] width 68 height 20
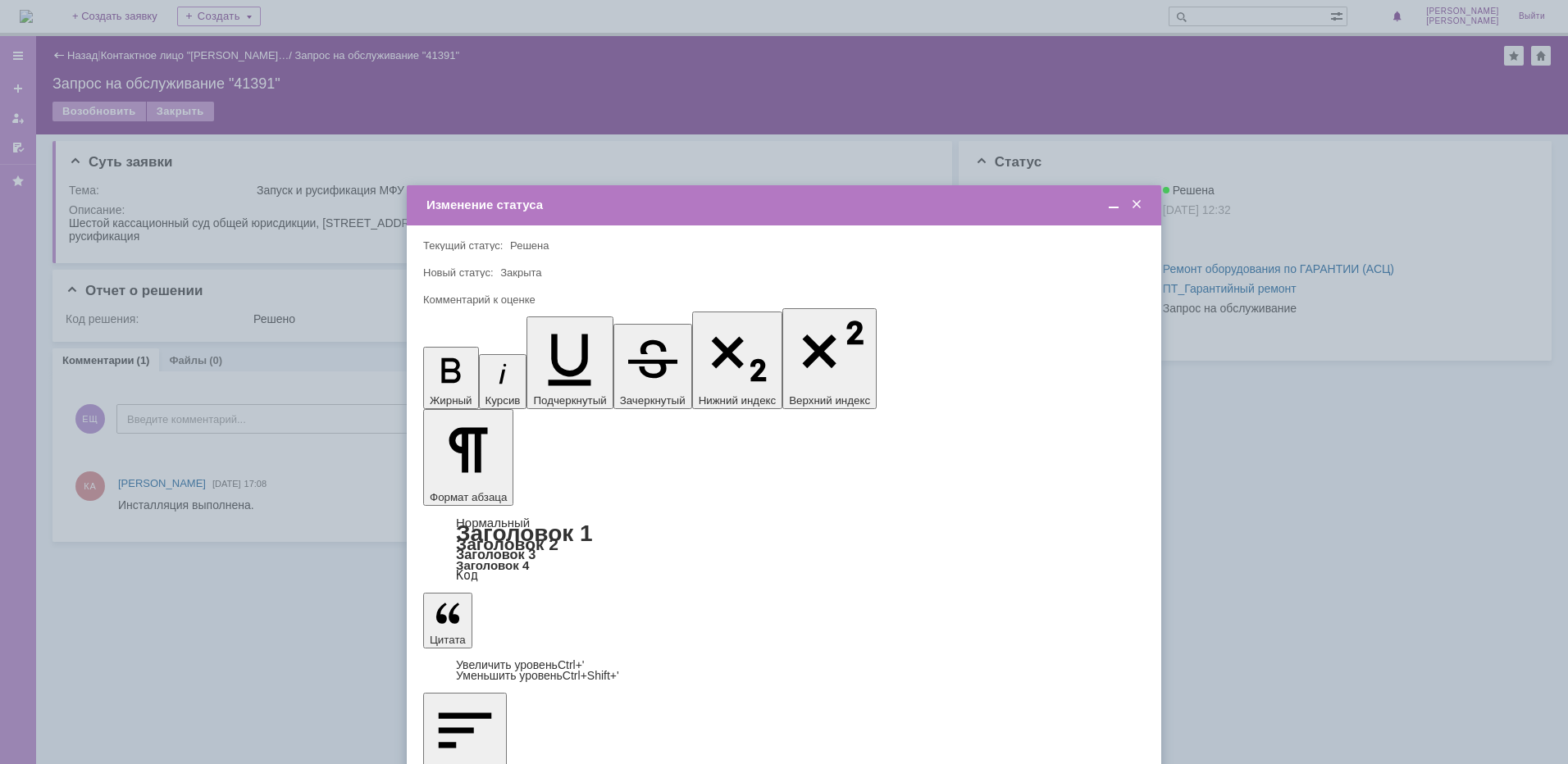
click at [471, 657] on span "5 - Отлично" at bounding box center [784, 660] width 700 height 13
type input "5 - Отлично"
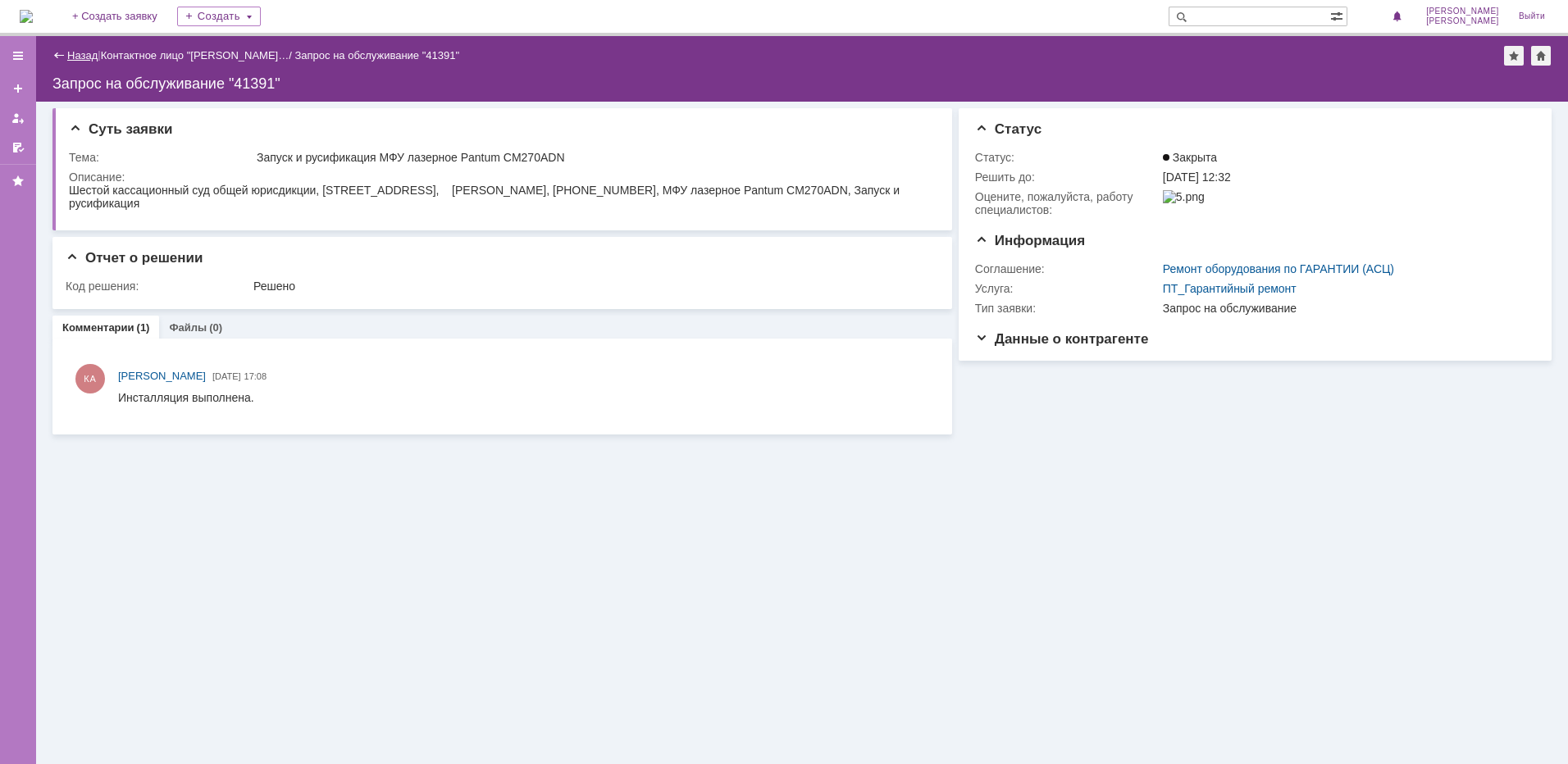
click at [68, 55] on link "Назад" at bounding box center [83, 55] width 30 height 12
